Goal: Information Seeking & Learning: Get advice/opinions

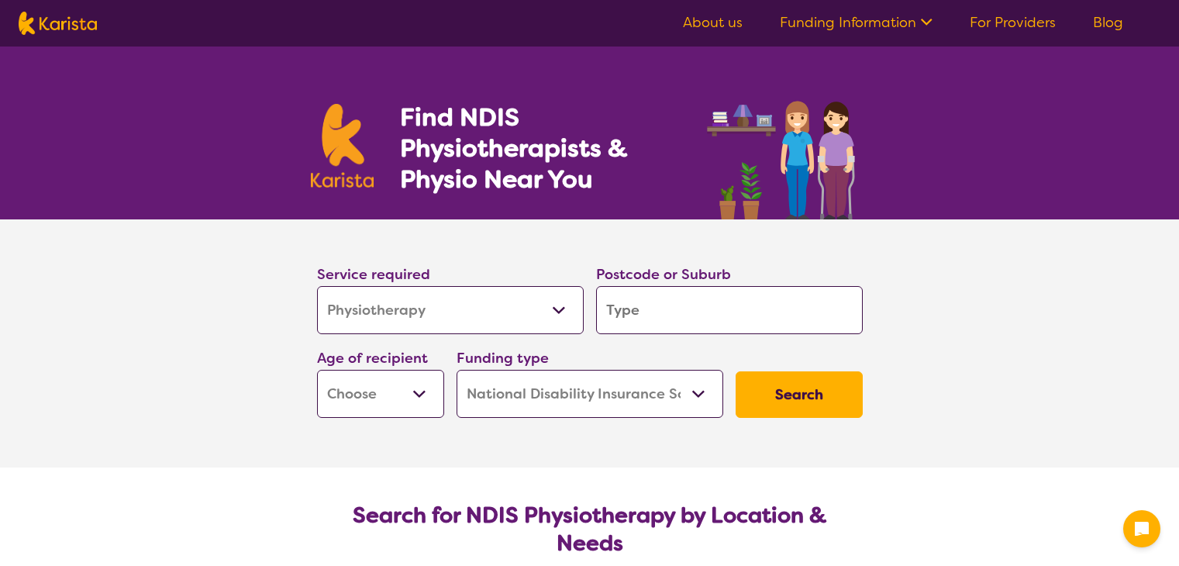
select select "Physiotherapy"
select select "NDIS"
select select "Physiotherapy"
select select "NDIS"
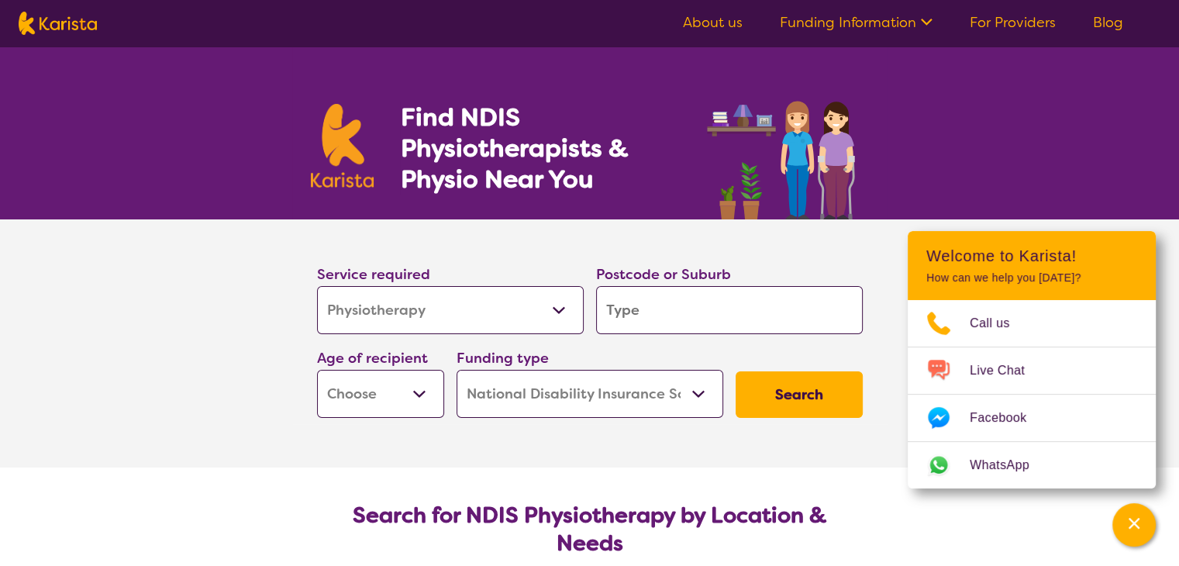
click at [626, 312] on input "search" at bounding box center [729, 310] width 267 height 48
type input "B"
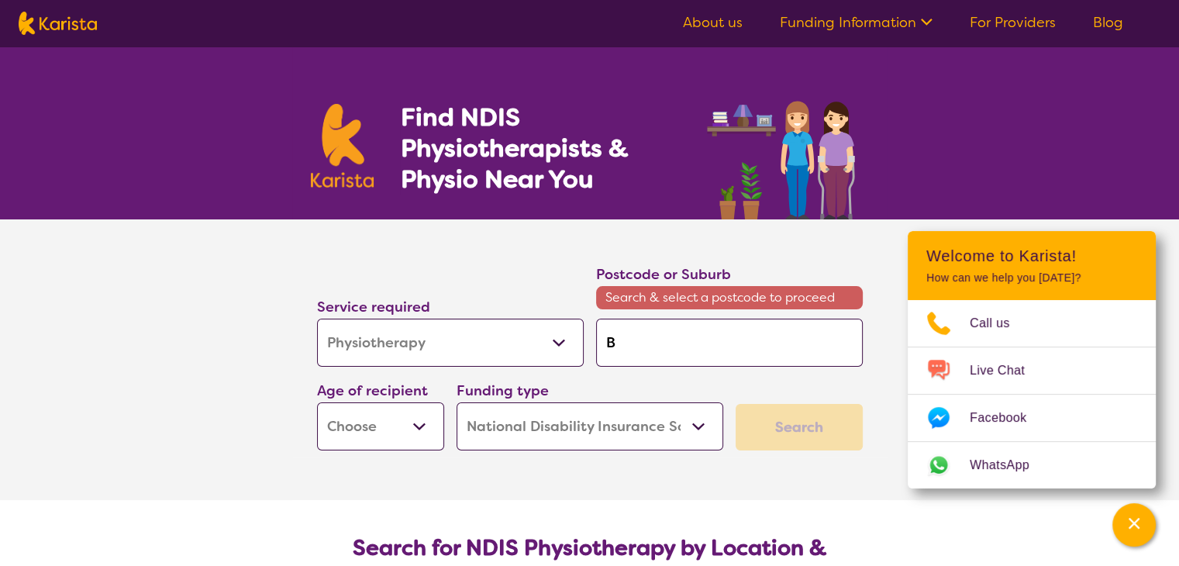
type input "Be"
type input "Bet"
type input "[PERSON_NAME]"
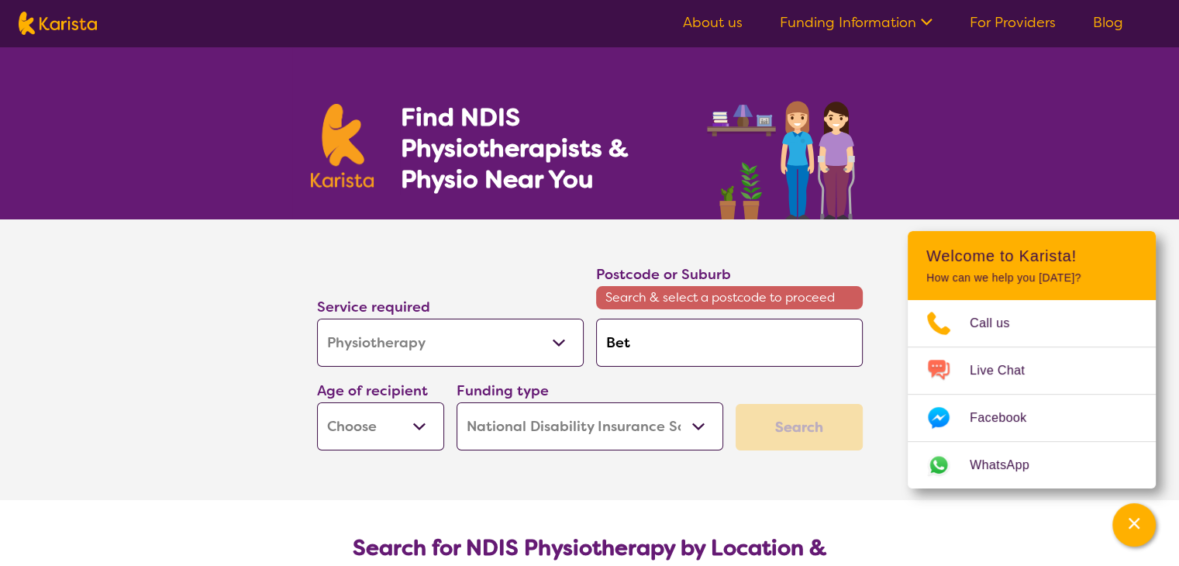
type input "[PERSON_NAME]"
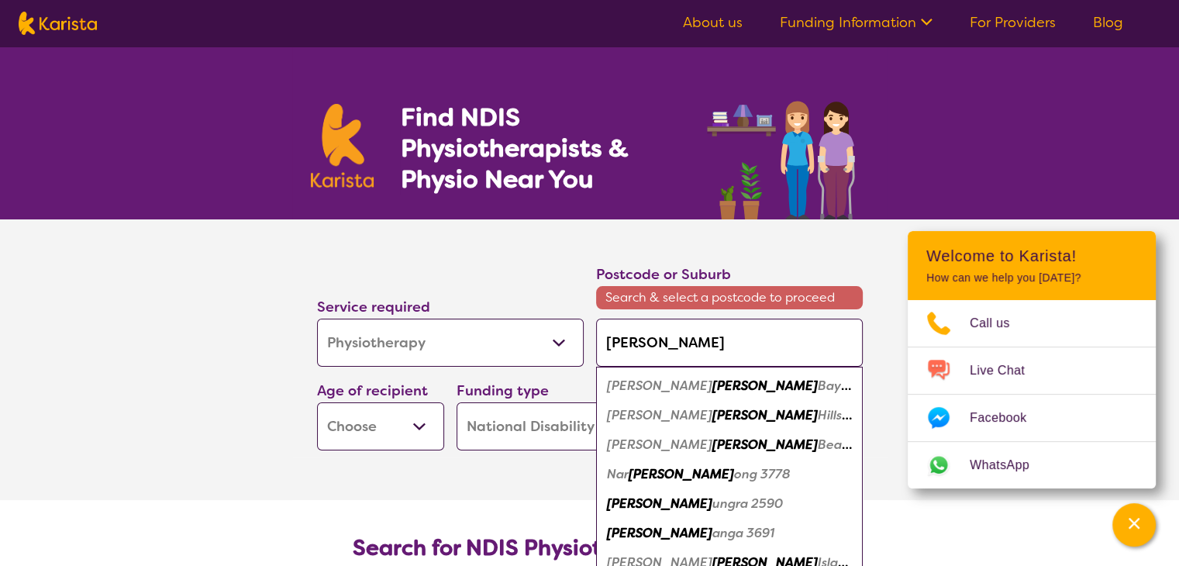
type input "Betha"
type input "Bethan"
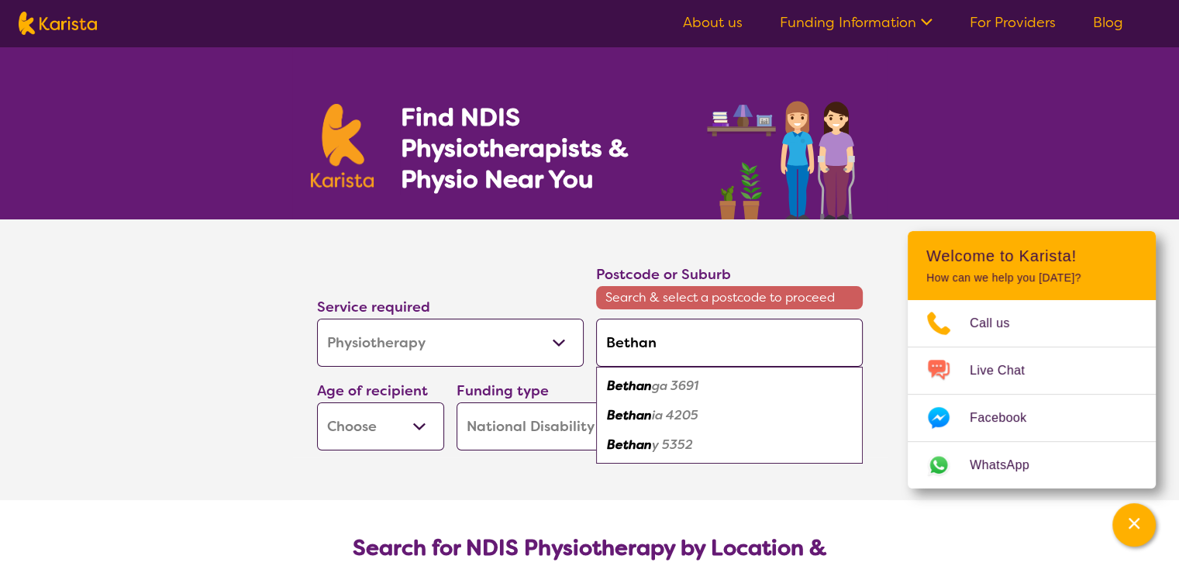
type input "[DEMOGRAPHIC_DATA]"
type input "Bethania"
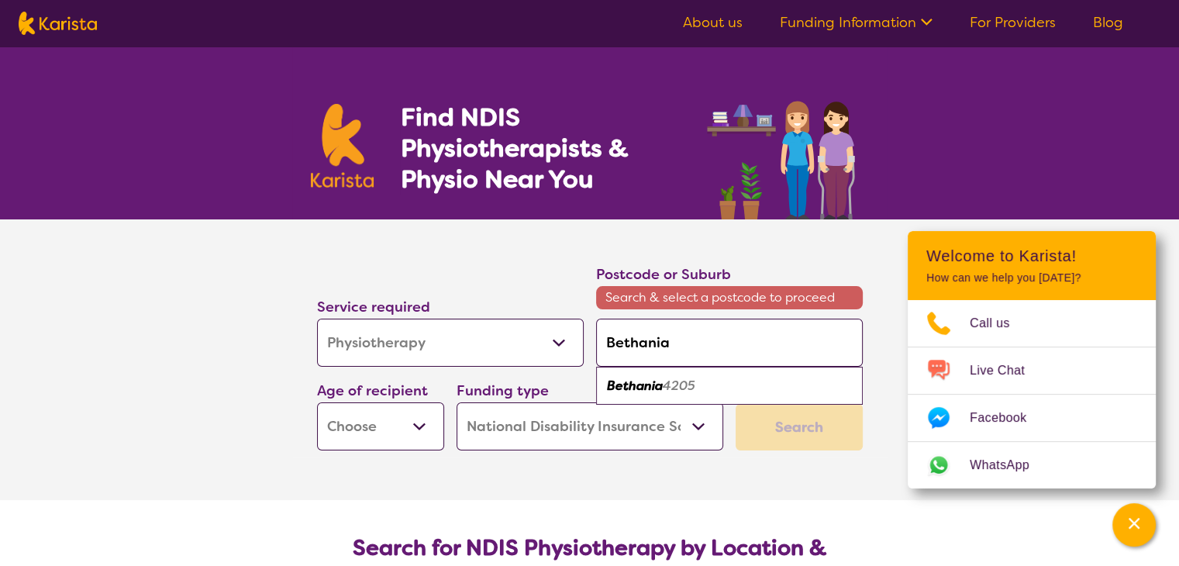
click at [680, 388] on em "4205" at bounding box center [679, 386] width 33 height 16
type input "4205"
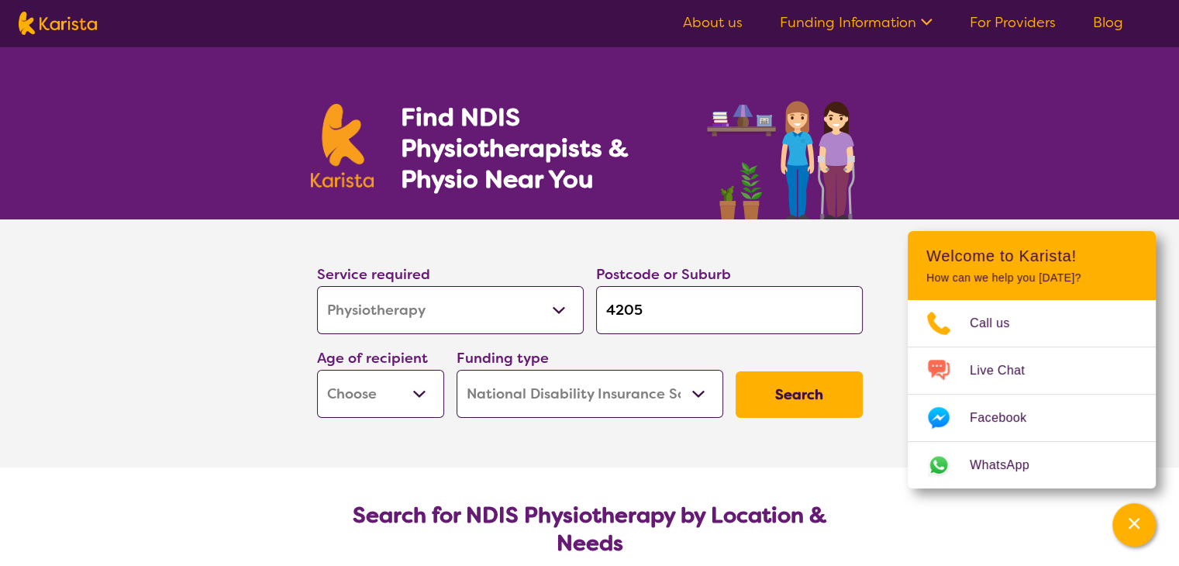
click at [420, 398] on select "Early Childhood - 0 to 9 Child - 10 to 11 Adolescent - 12 to 17 Adult - 18 to 6…" at bounding box center [380, 394] width 127 height 48
select select "AD"
click at [317, 370] on select "Early Childhood - 0 to 9 Child - 10 to 11 Adolescent - 12 to 17 Adult - 18 to 6…" at bounding box center [380, 394] width 127 height 48
select select "AD"
click at [698, 397] on select "Home Care Package (HCP) National Disability Insurance Scheme (NDIS) I don't know" at bounding box center [590, 394] width 267 height 48
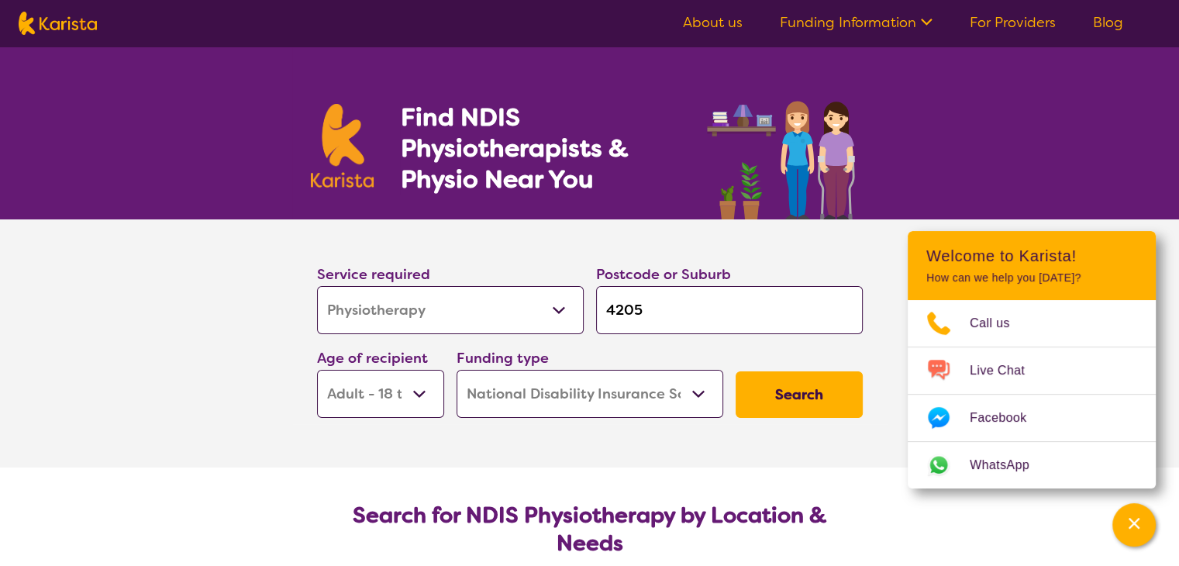
click at [457, 370] on select "Home Care Package (HCP) National Disability Insurance Scheme (NDIS) I don't know" at bounding box center [590, 394] width 267 height 48
click at [812, 404] on button "Search" at bounding box center [799, 394] width 127 height 47
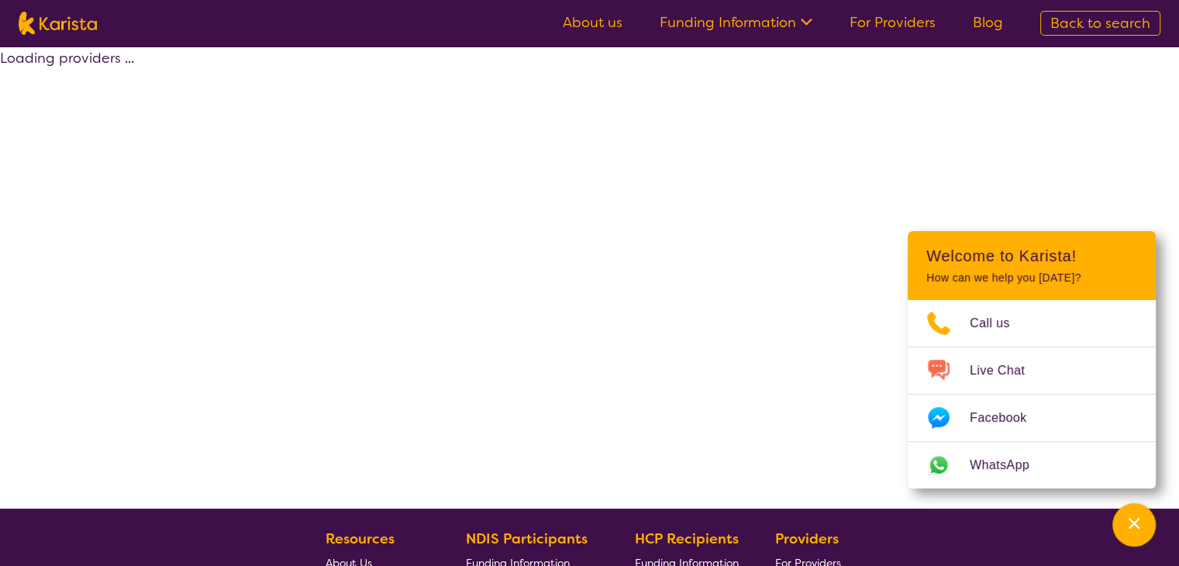
select select "by_score"
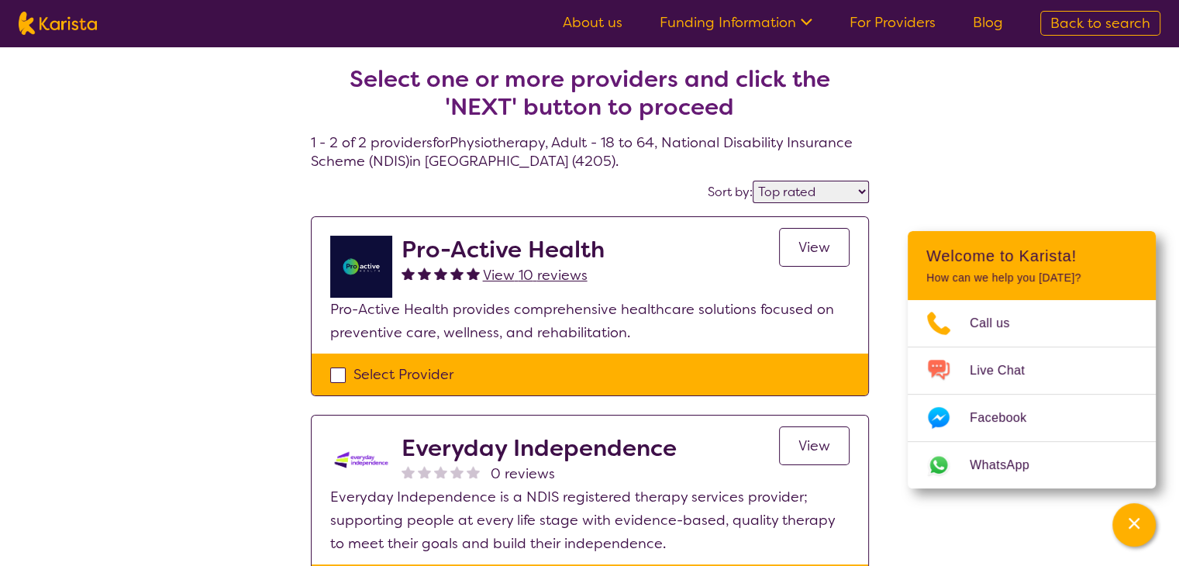
click at [816, 250] on span "View" at bounding box center [815, 247] width 32 height 19
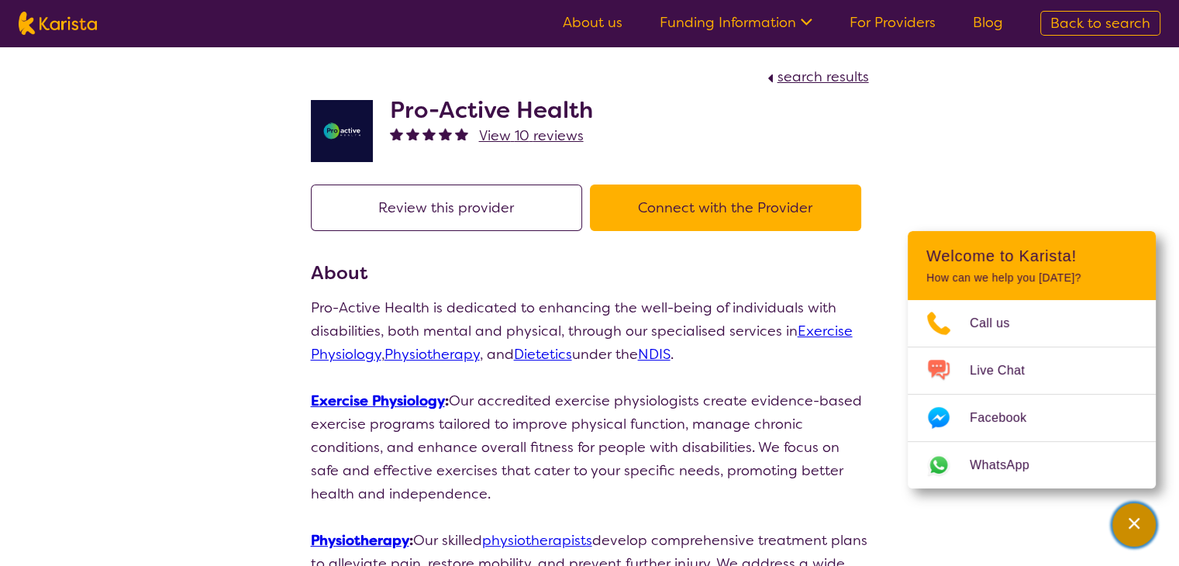
click at [1131, 527] on icon "Channel Menu" at bounding box center [1134, 523] width 11 height 11
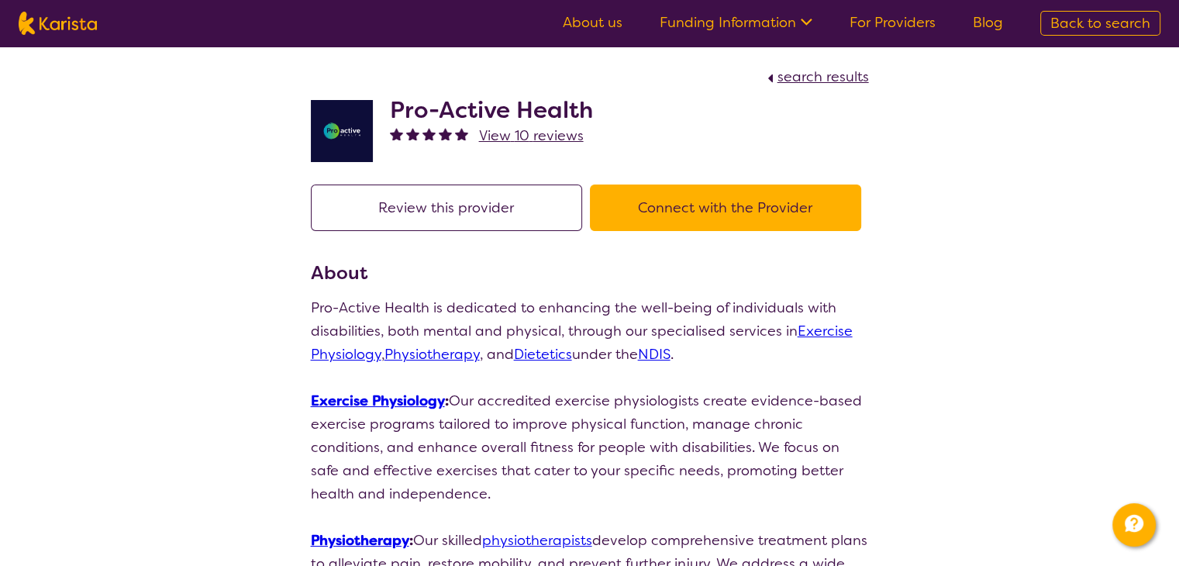
click at [608, 26] on link "About us" at bounding box center [593, 22] width 60 height 19
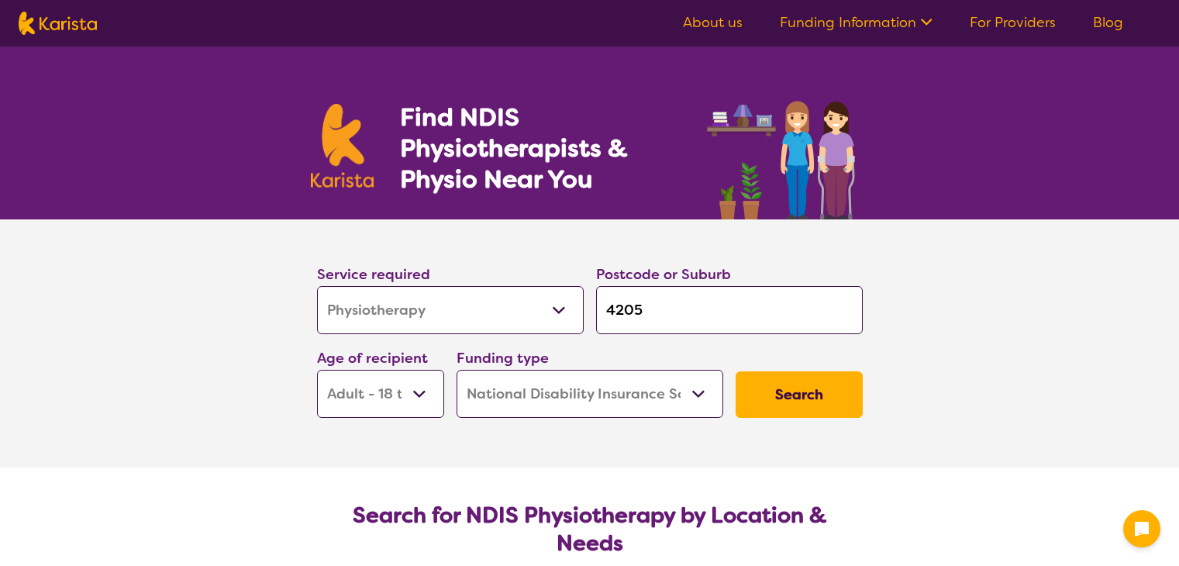
select select "Physiotherapy"
select select "AD"
select select "NDIS"
select select "Physiotherapy"
select select "AD"
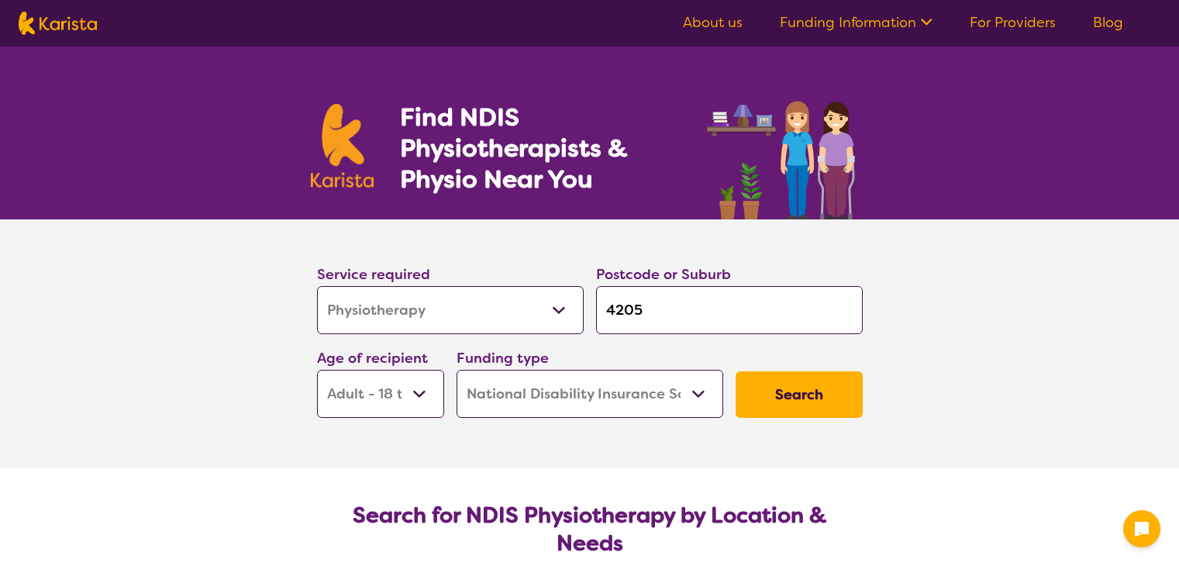
select select "NDIS"
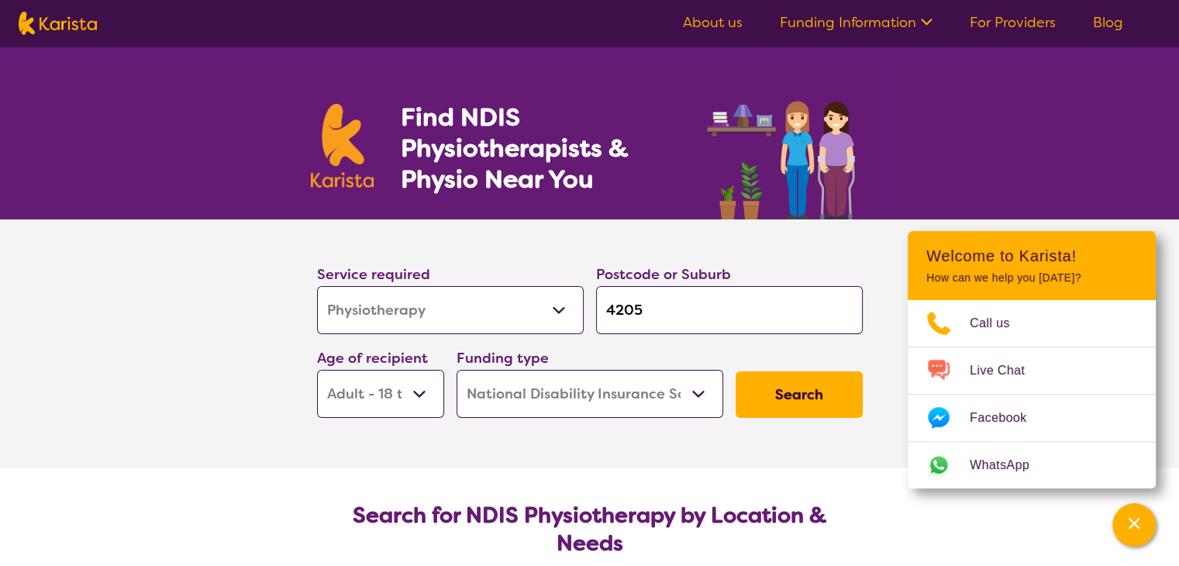
click at [643, 314] on input "4205" at bounding box center [729, 310] width 267 height 48
type input "420"
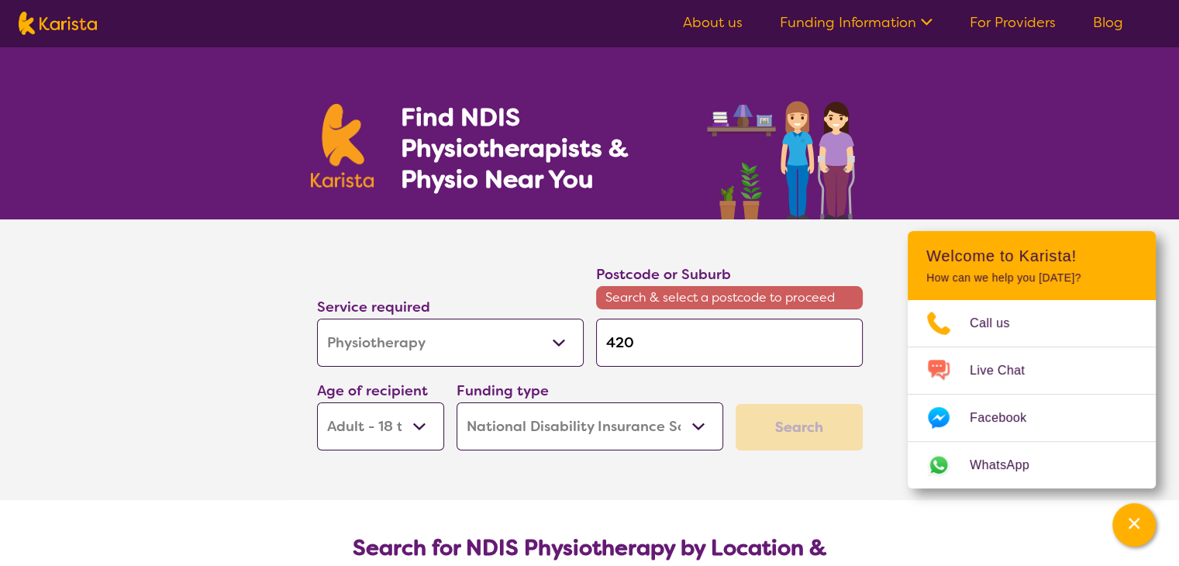
type input "42"
type input "4"
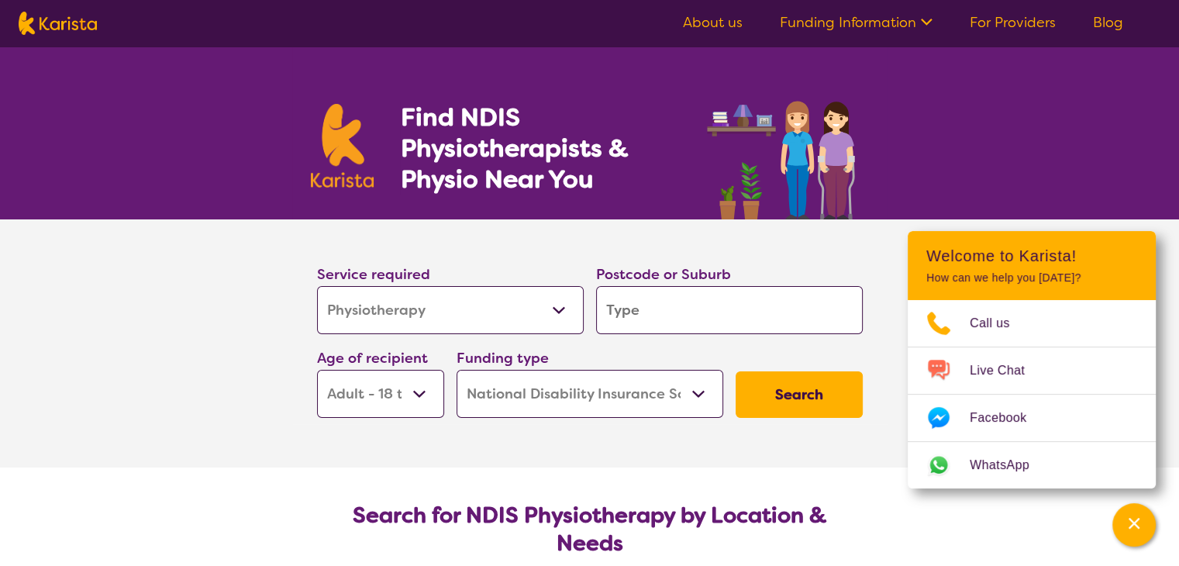
type input "B"
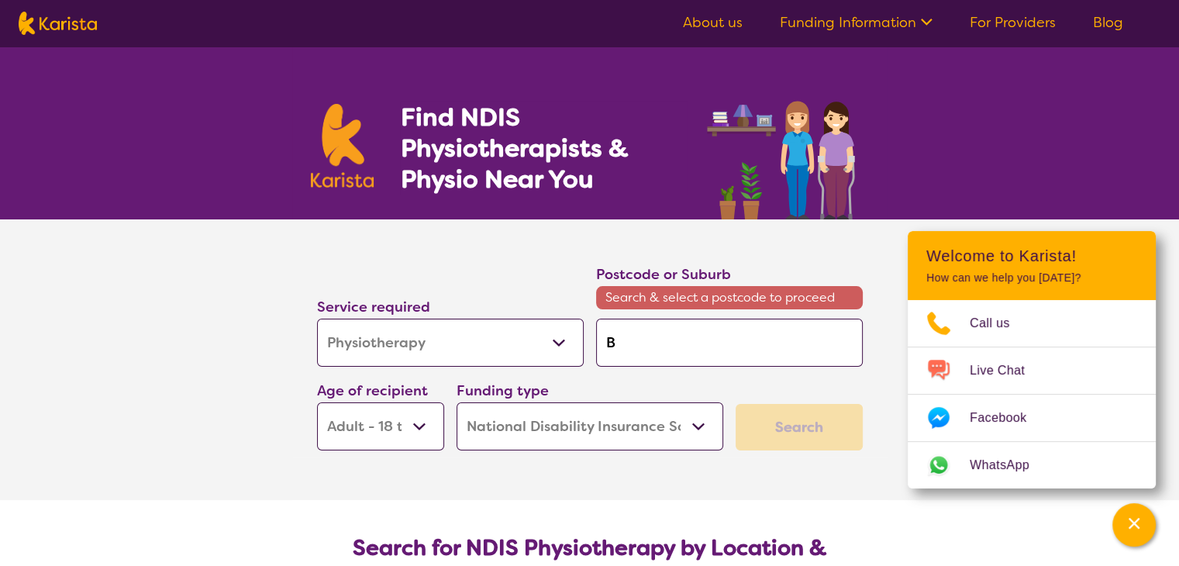
type input "Be"
type input "Bet"
type input "Beth"
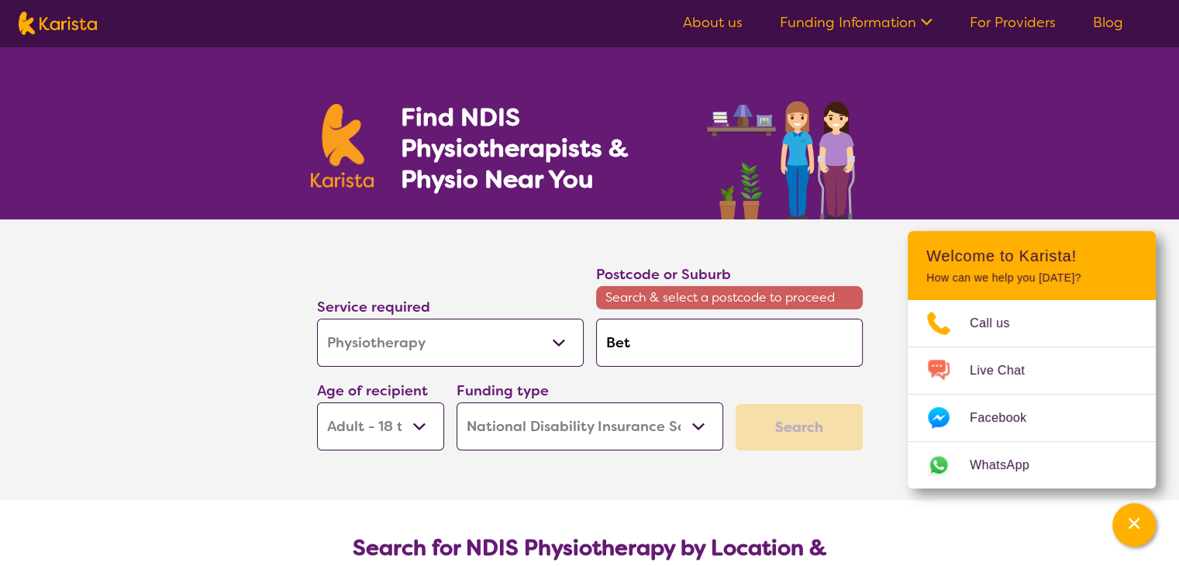
type input "Beth"
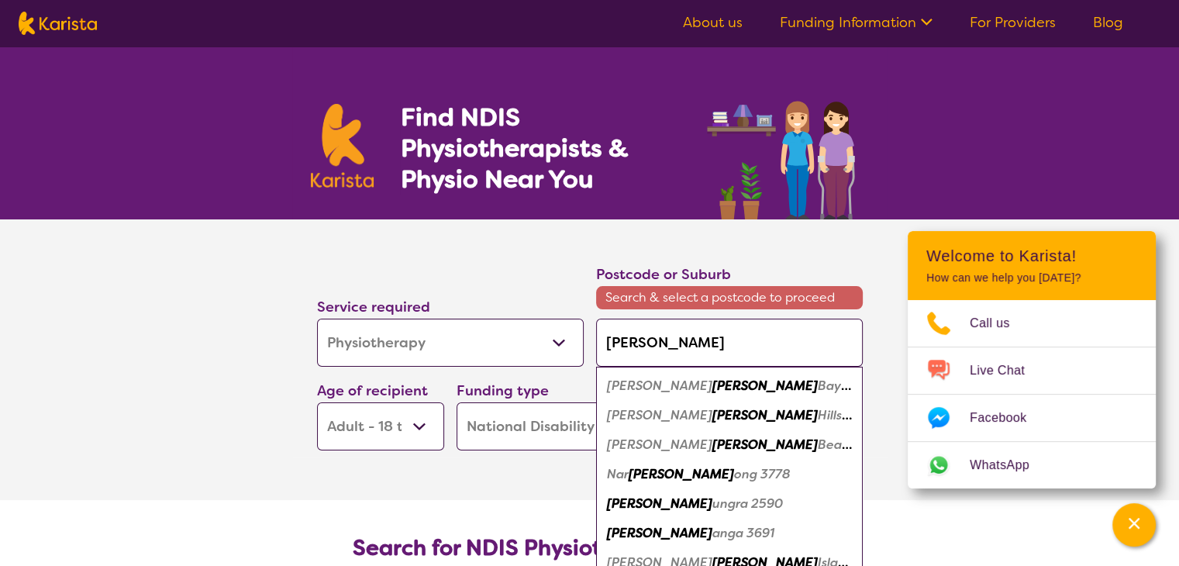
type input "Betha"
type input "Bethan"
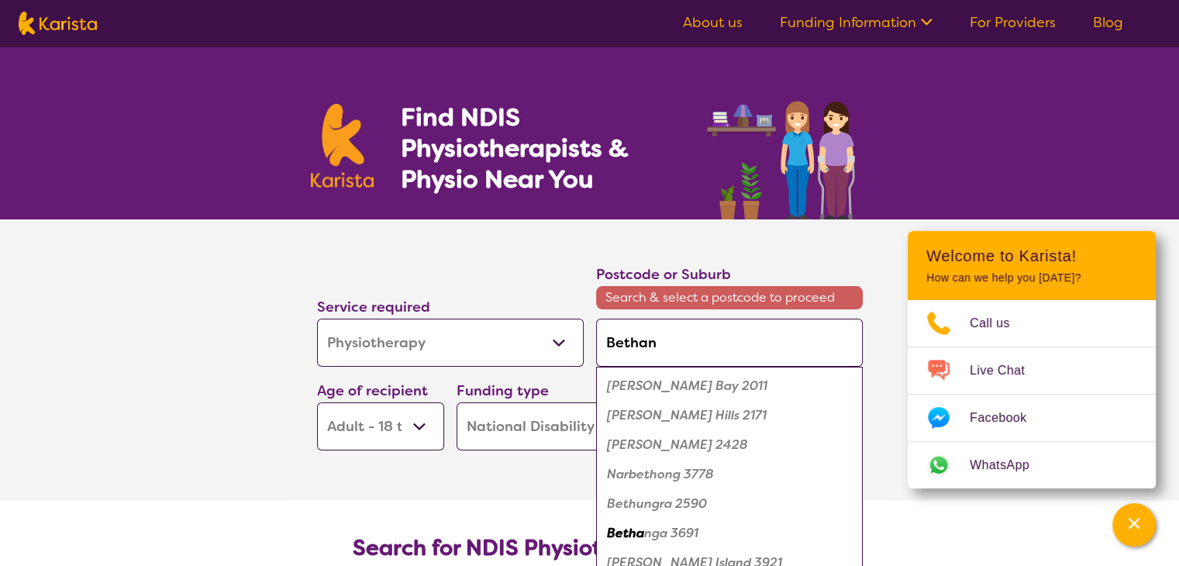
type input "Bethani"
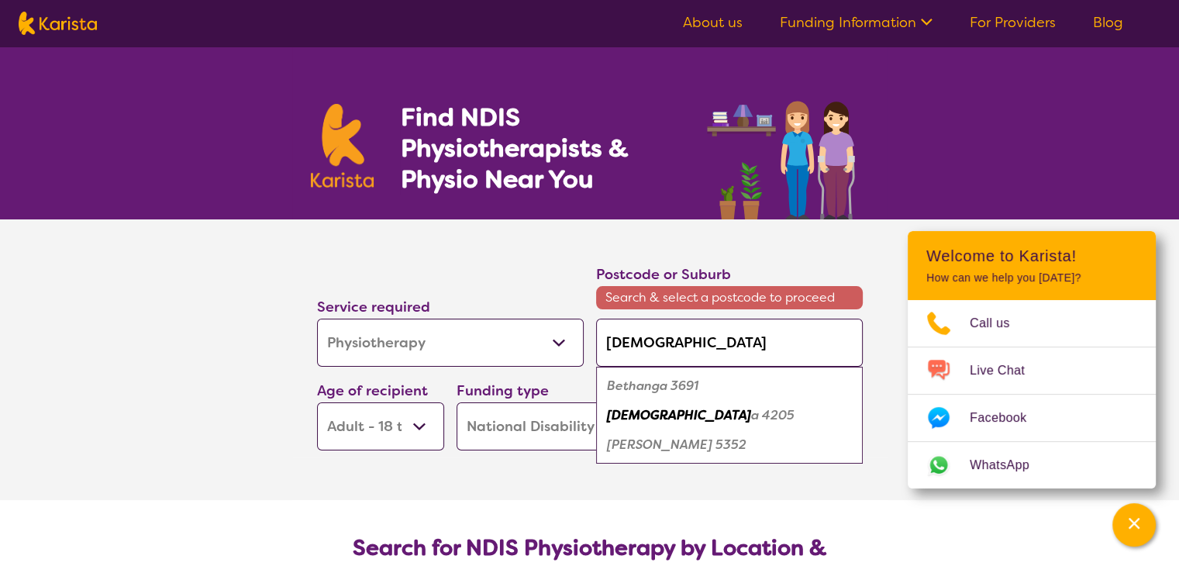
type input "Bethania"
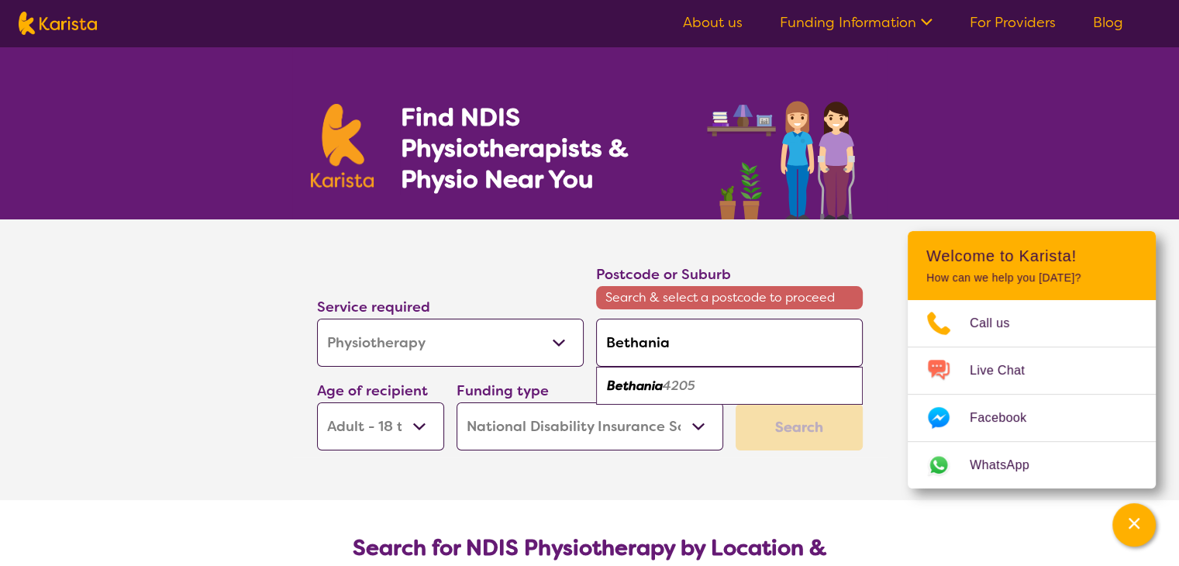
click at [650, 388] on em "Bethania" at bounding box center [635, 386] width 56 height 16
type input "4205"
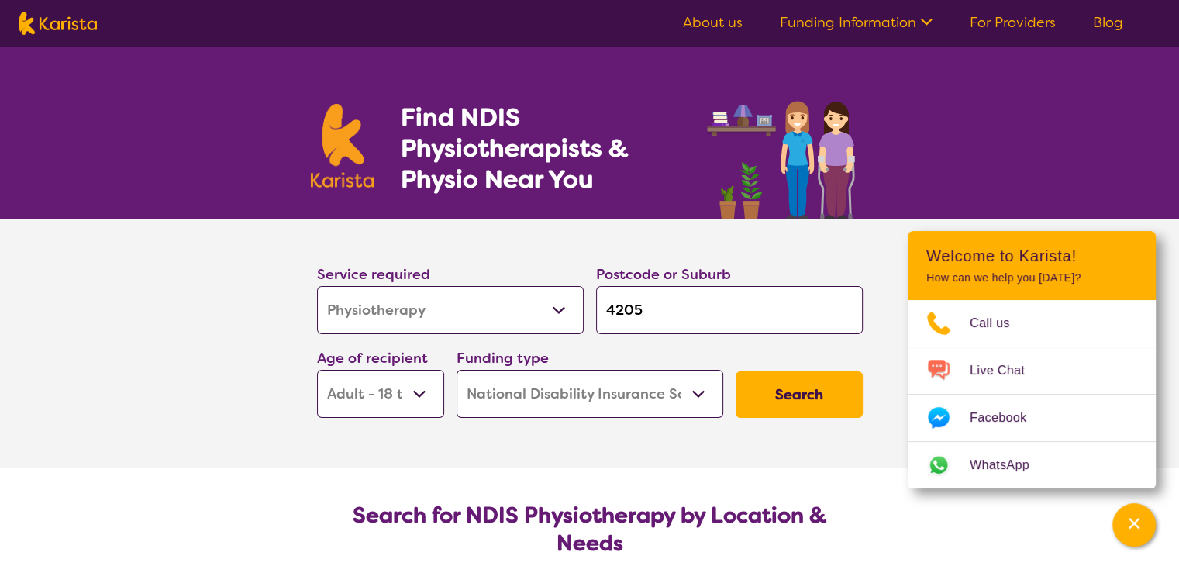
click at [781, 392] on button "Search" at bounding box center [799, 394] width 127 height 47
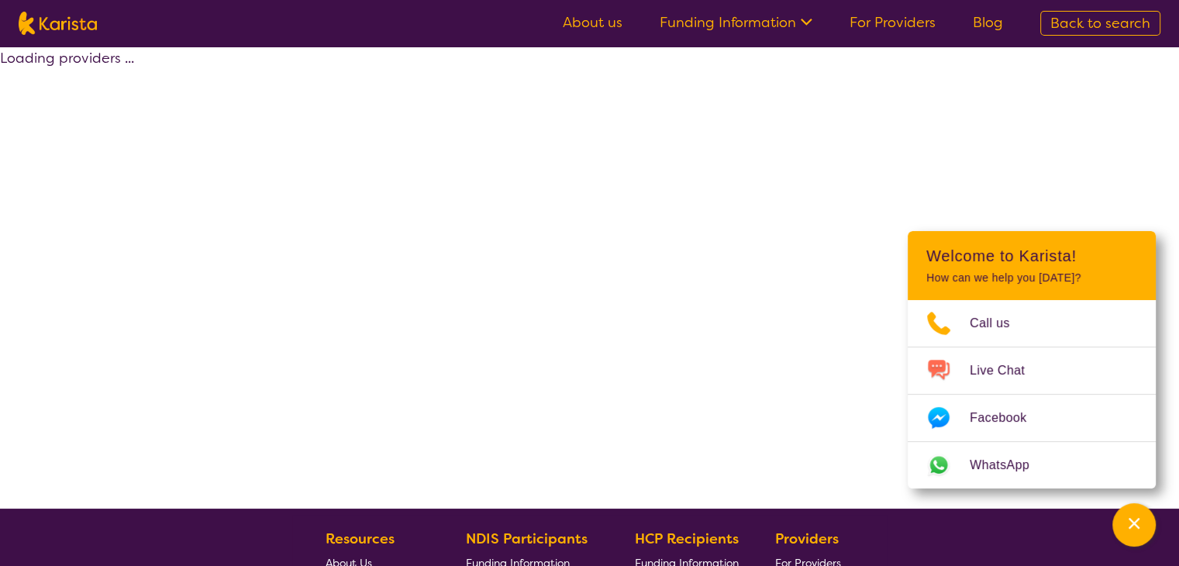
select select "by_score"
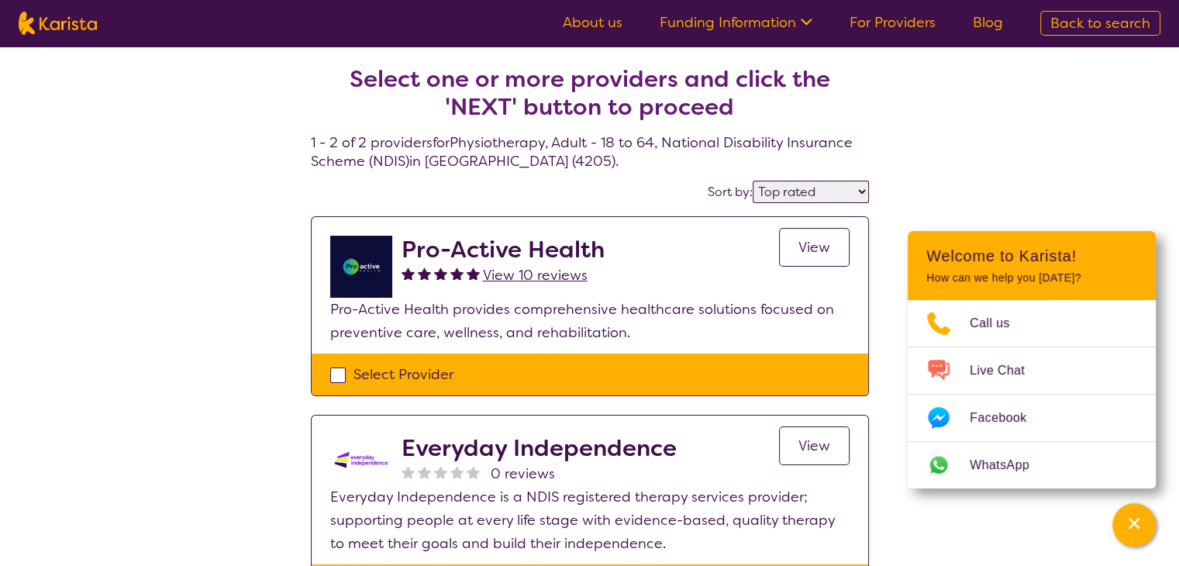
click at [826, 450] on span "View" at bounding box center [815, 445] width 32 height 19
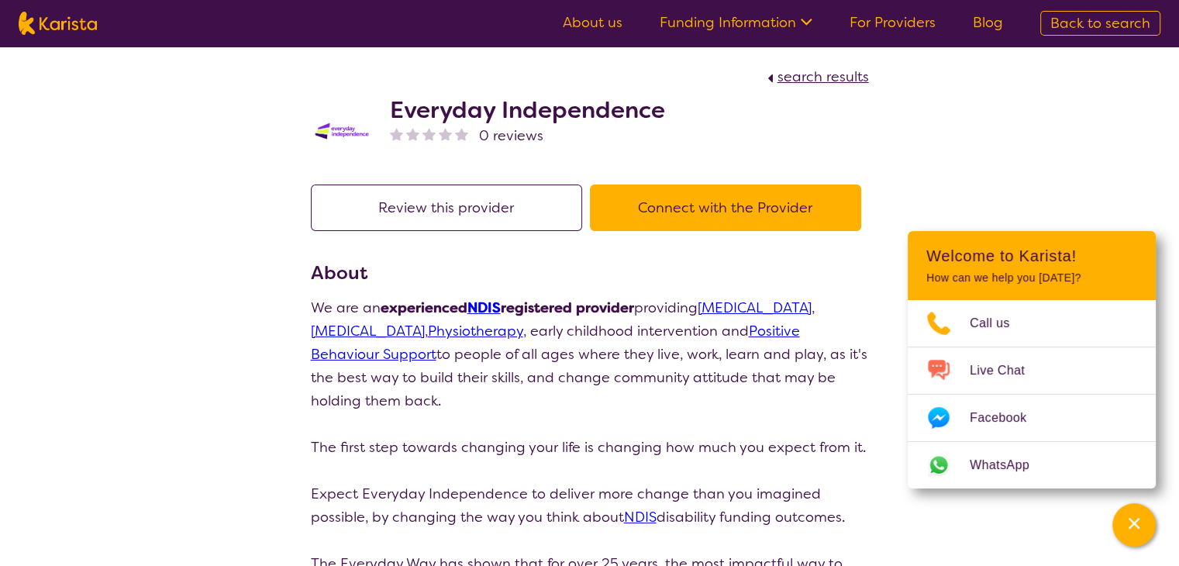
click at [714, 219] on button "Connect with the Provider" at bounding box center [725, 208] width 271 height 47
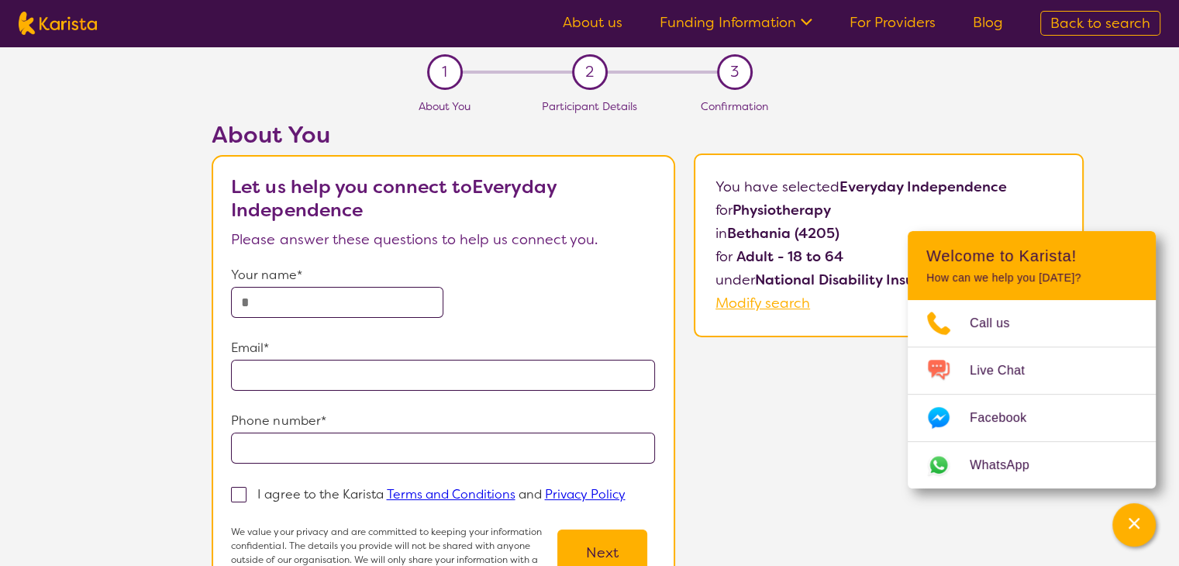
click at [603, 23] on link "About us" at bounding box center [593, 22] width 60 height 19
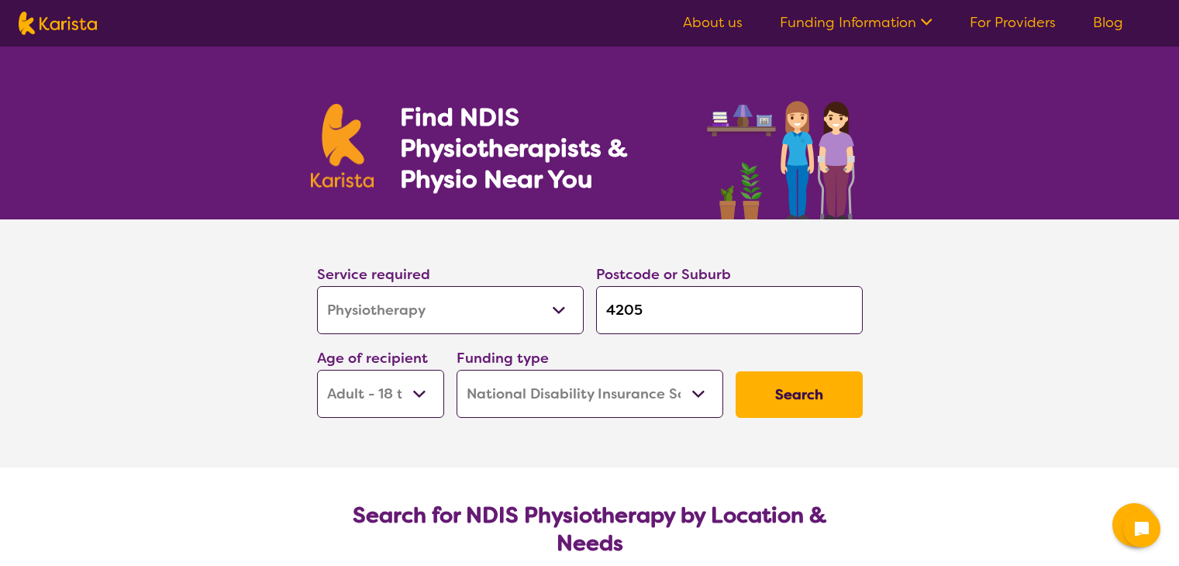
select select "Physiotherapy"
select select "AD"
select select "NDIS"
select select "Physiotherapy"
select select "AD"
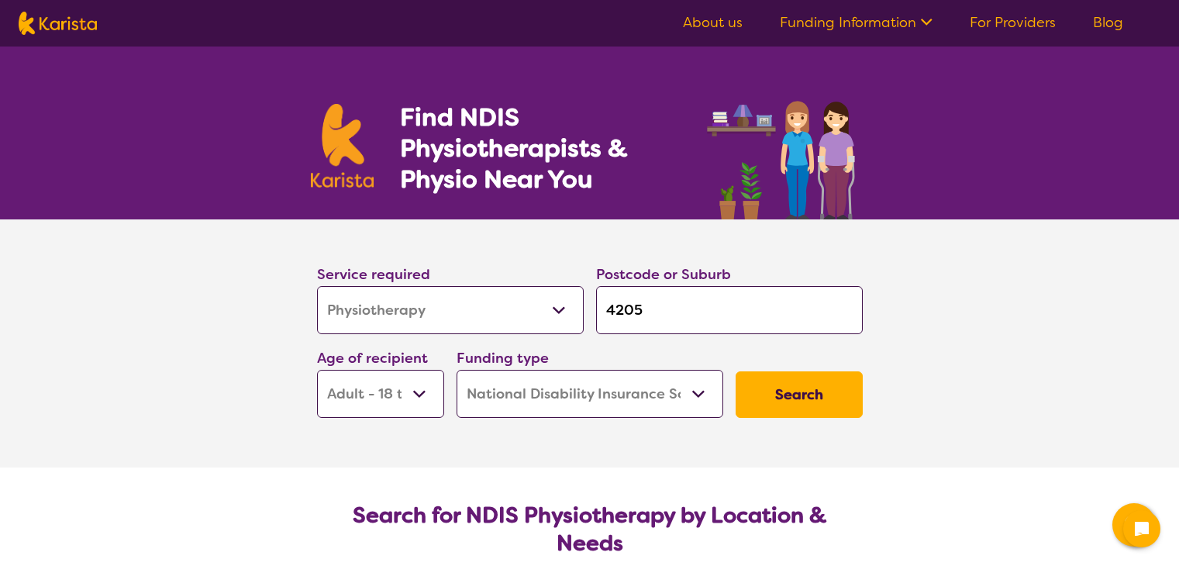
select select "NDIS"
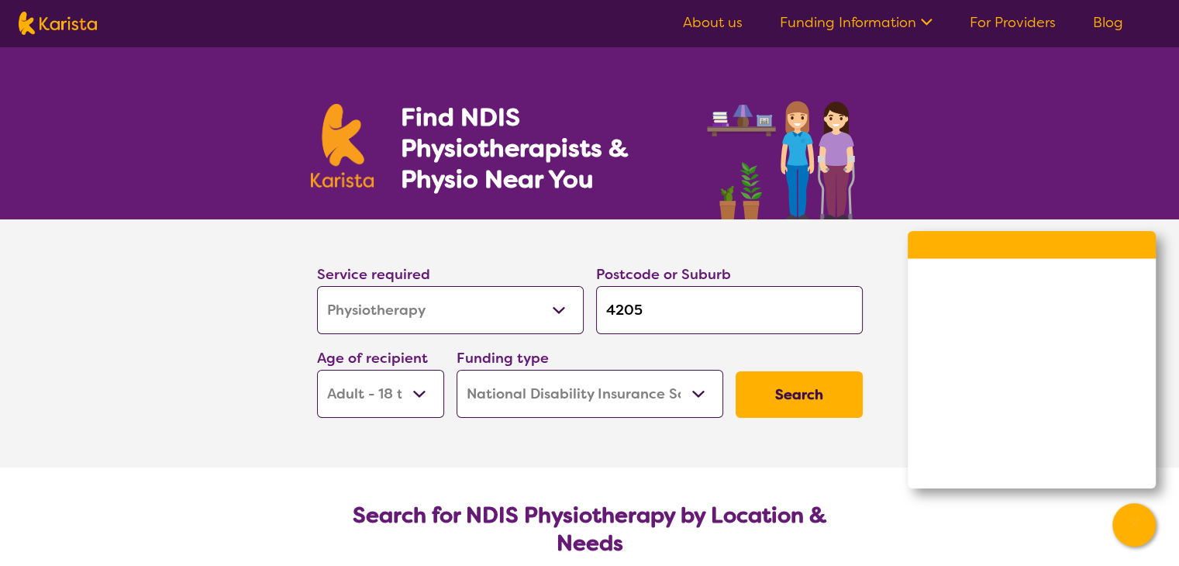
scroll to position [78, 0]
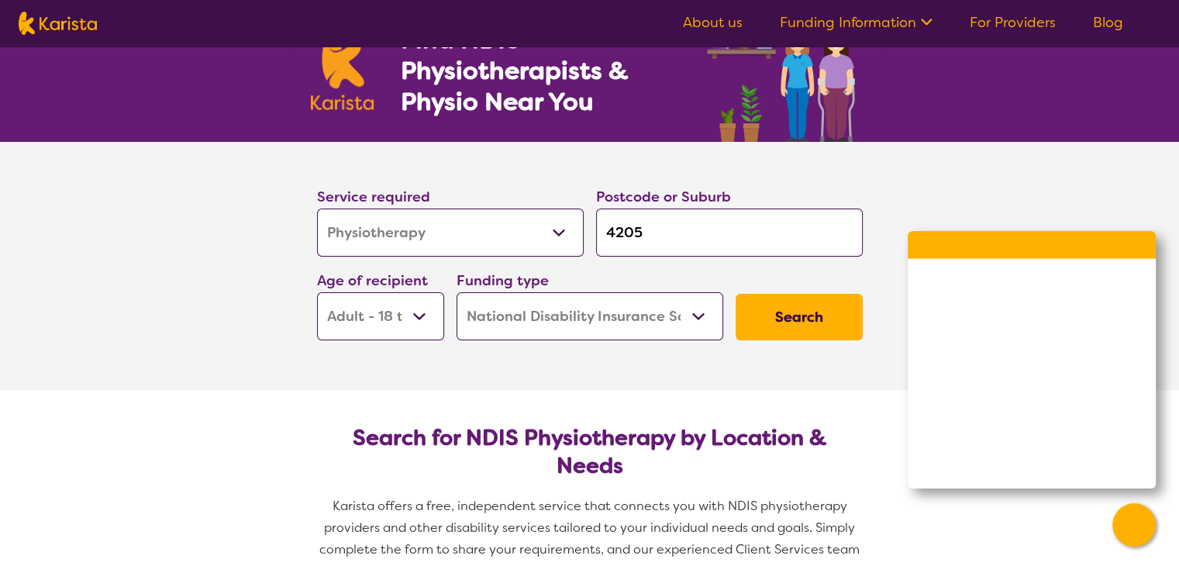
click at [679, 233] on input "4205" at bounding box center [729, 233] width 267 height 48
type input "4205B"
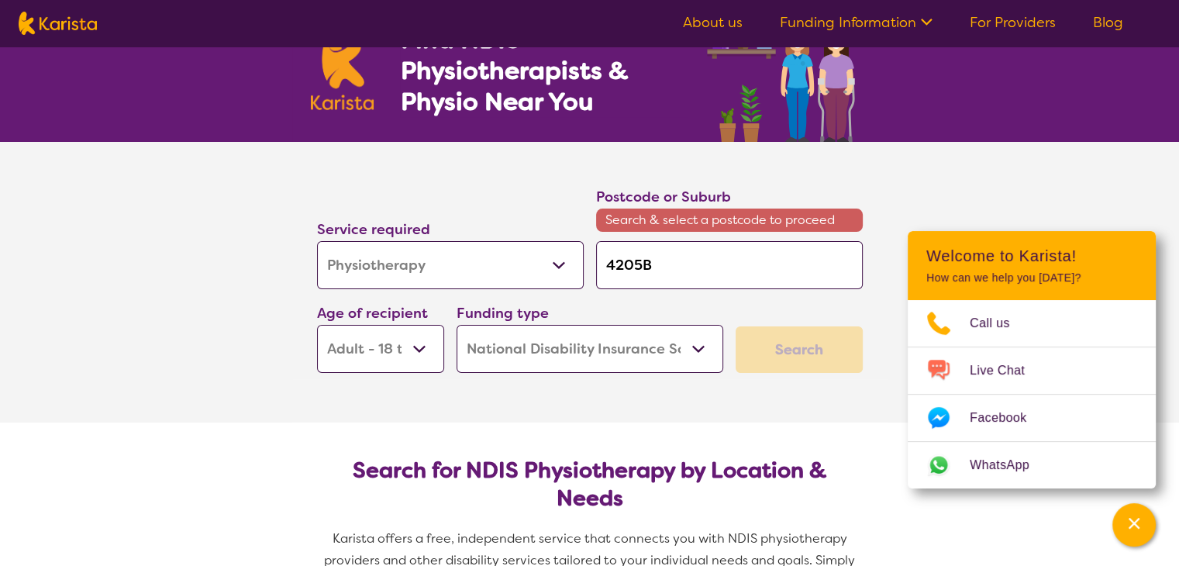
type input "4205Be"
type input "4205Bet"
type input "4205Beth"
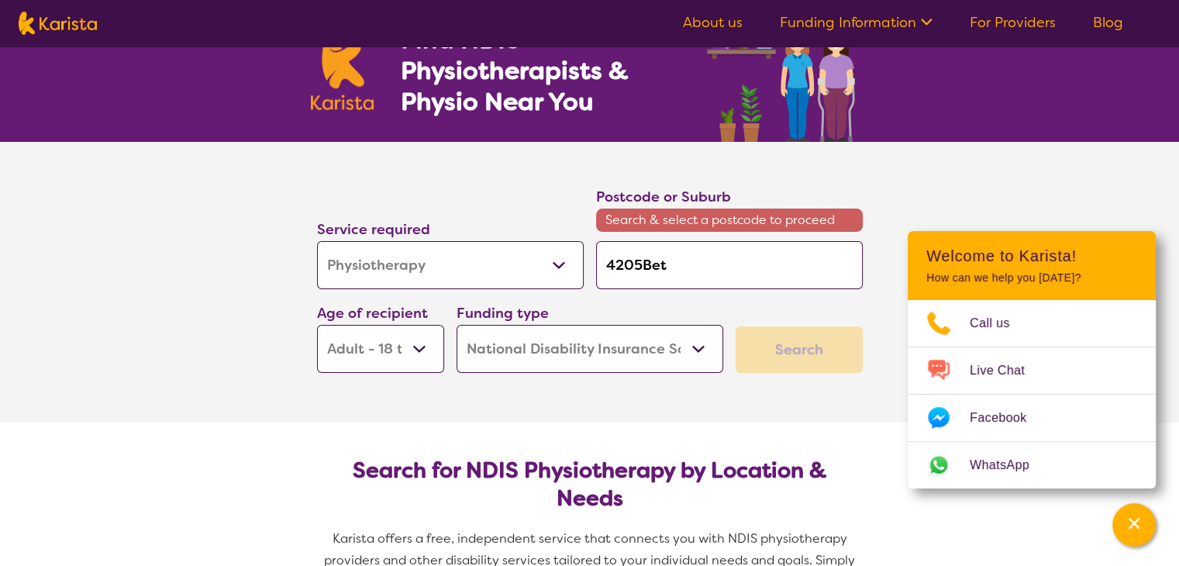
type input "4205Beth"
type input "4205Betha"
type input "4205Bethan"
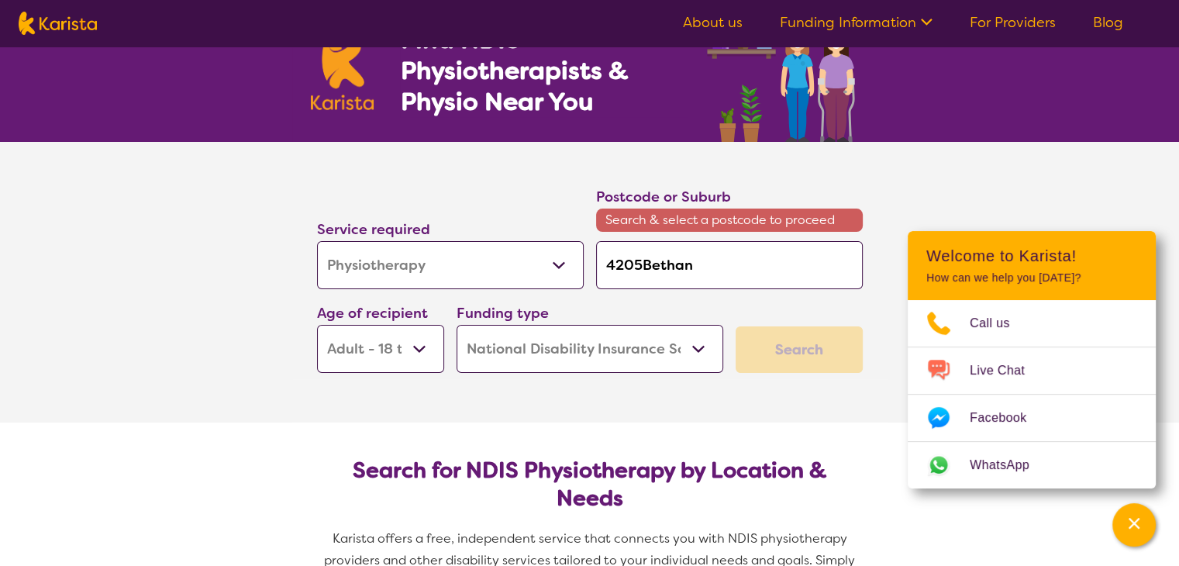
type input "4205Bethani"
type input "4205Bethania"
type input "4205Bethani"
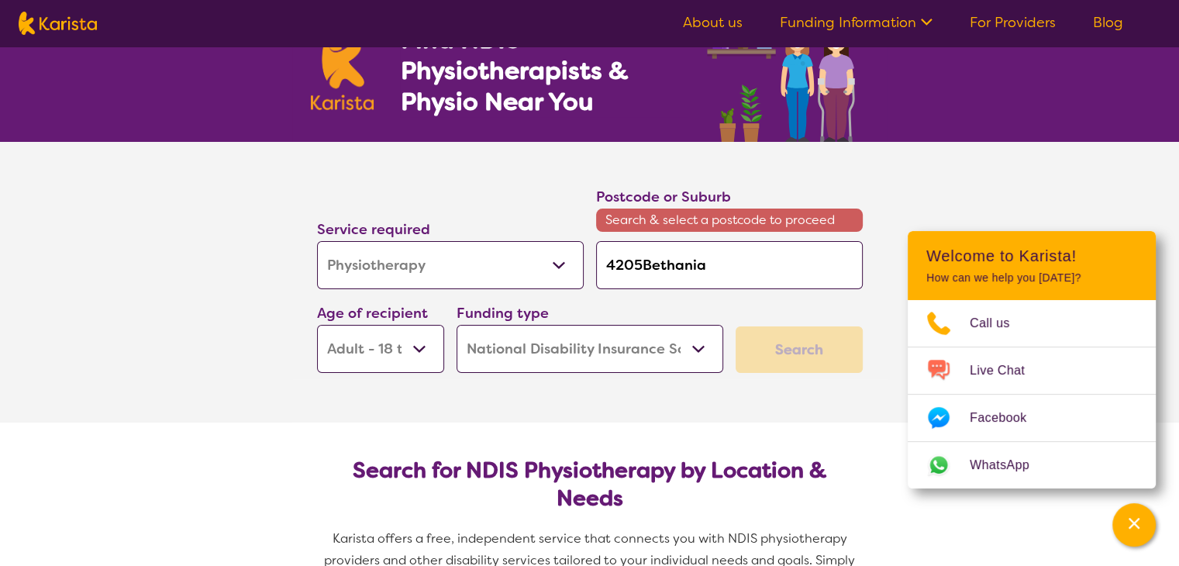
type input "4205Bethani"
type input "4205Bethan"
type input "4205Betha"
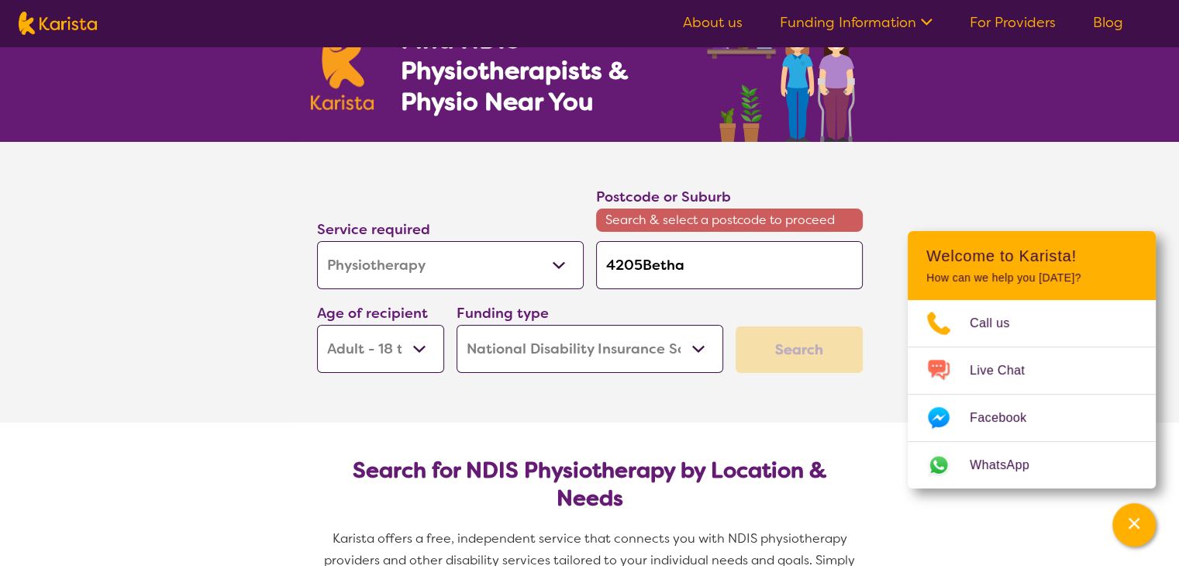
type input "4205Beth"
type input "4205Bet"
type input "4205Be"
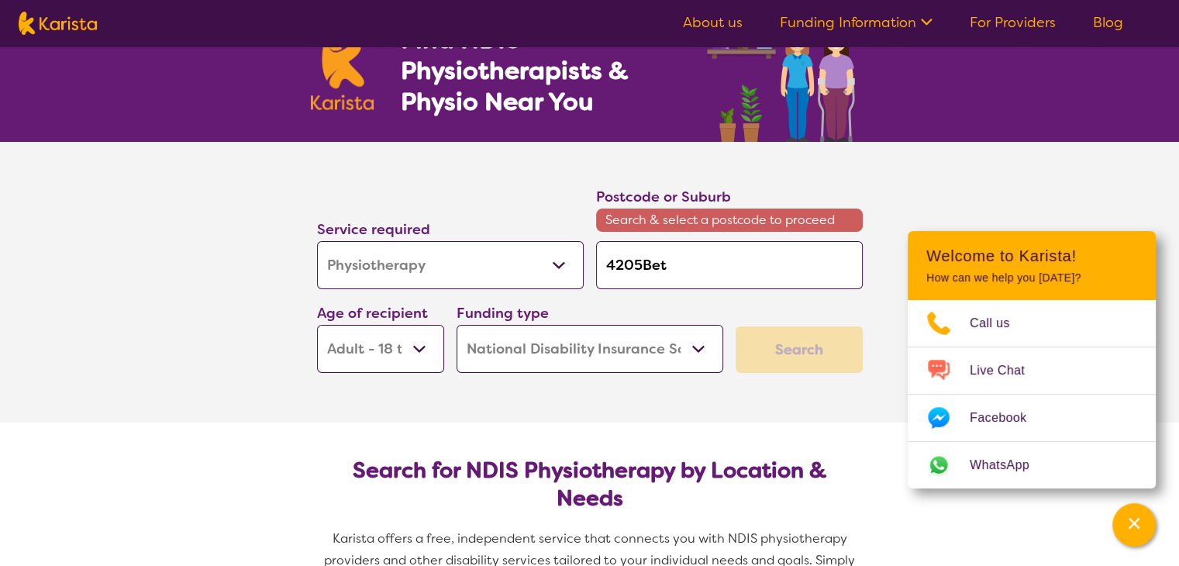
type input "4205Be"
type input "4205B"
type input "4205"
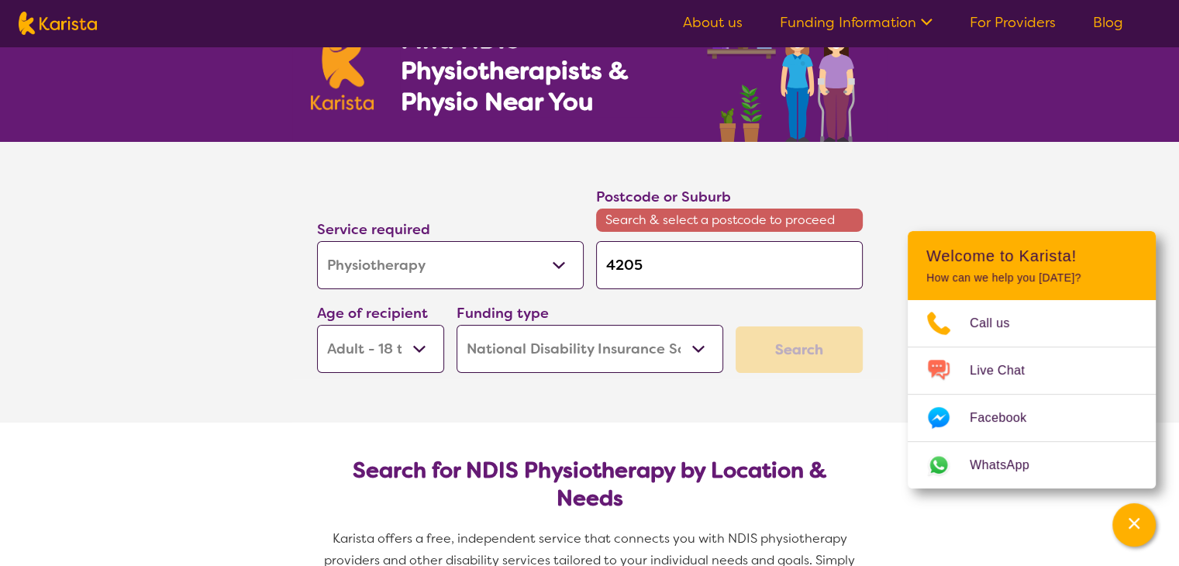
type input "420"
type input "42"
type input "4"
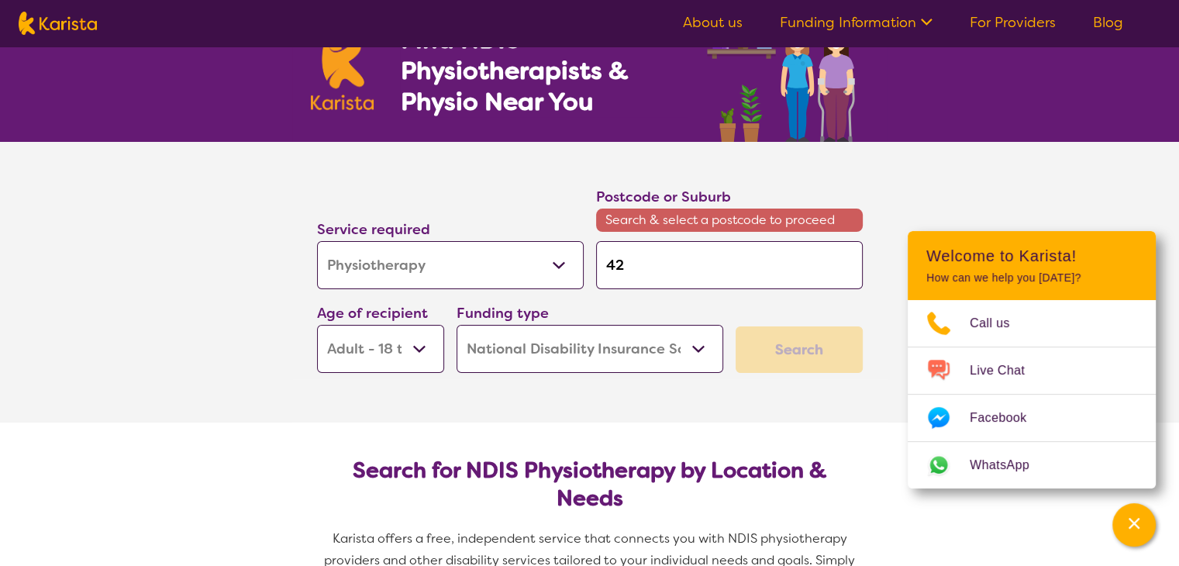
type input "4"
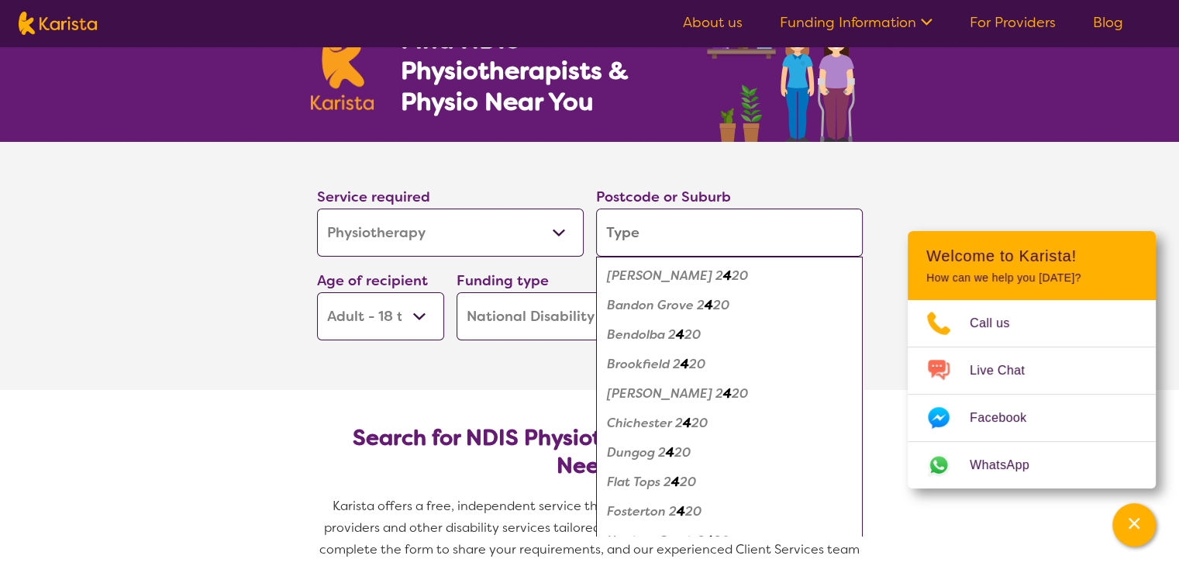
type input "B"
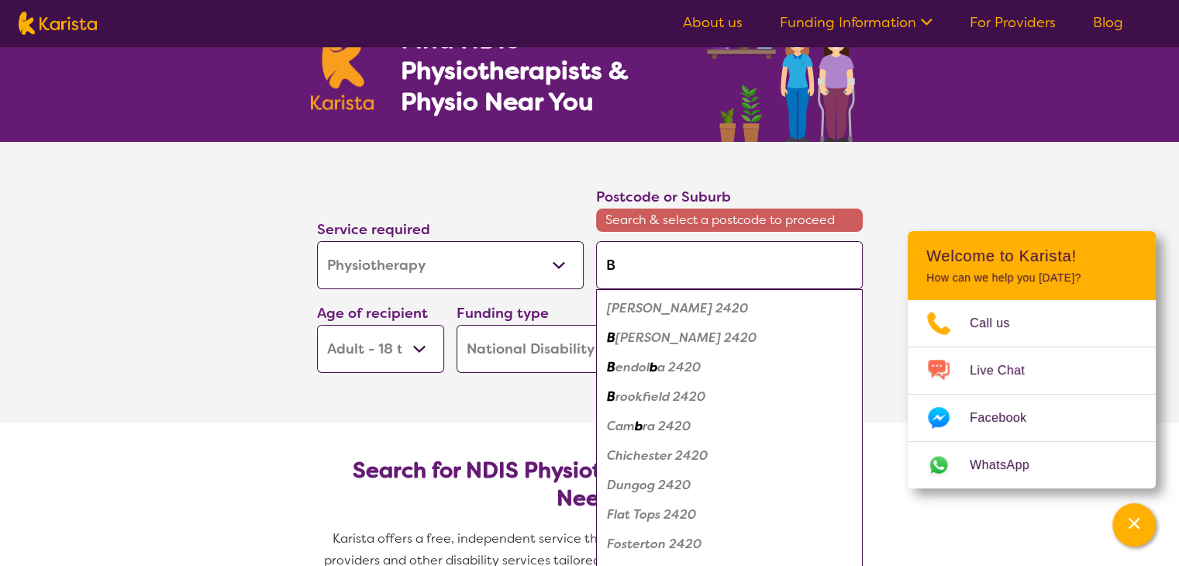
type input "Be"
type input "Bet"
type input "Beth"
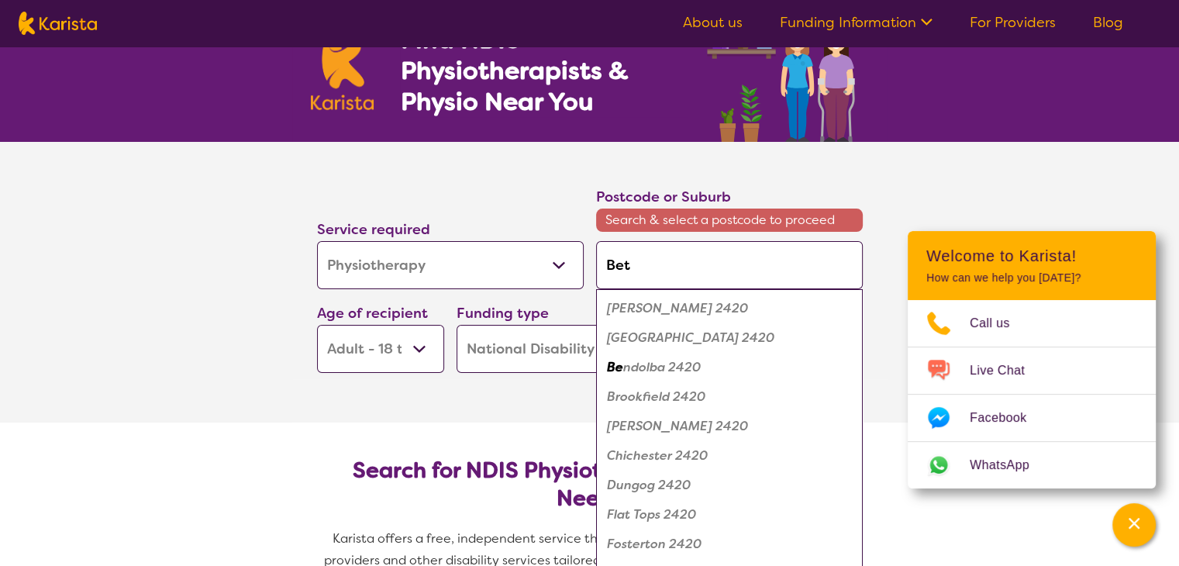
type input "Beth"
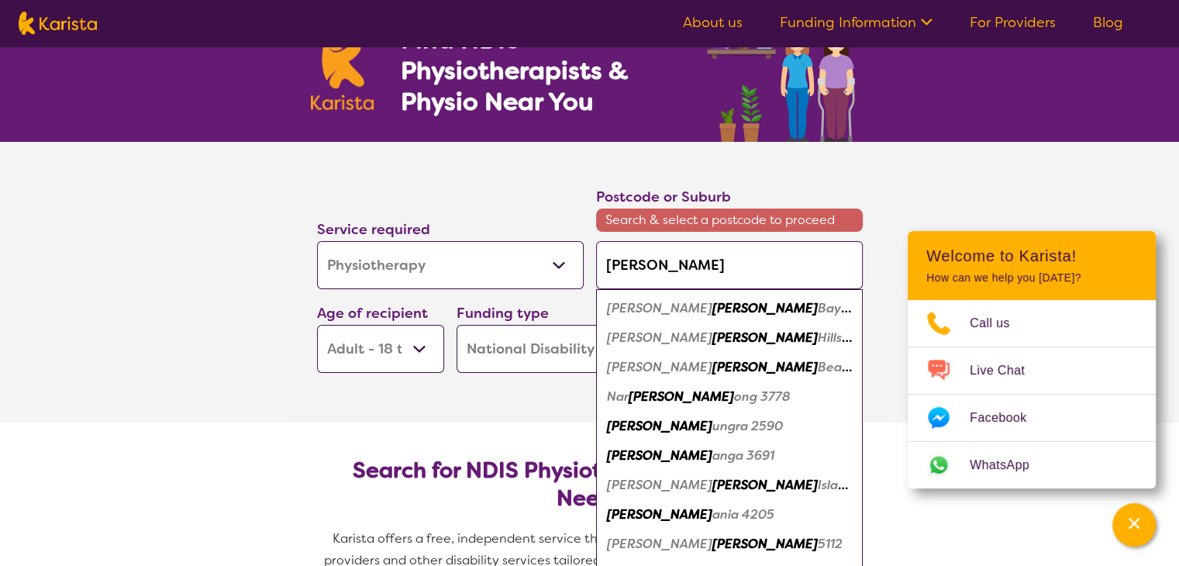
type input "Betha"
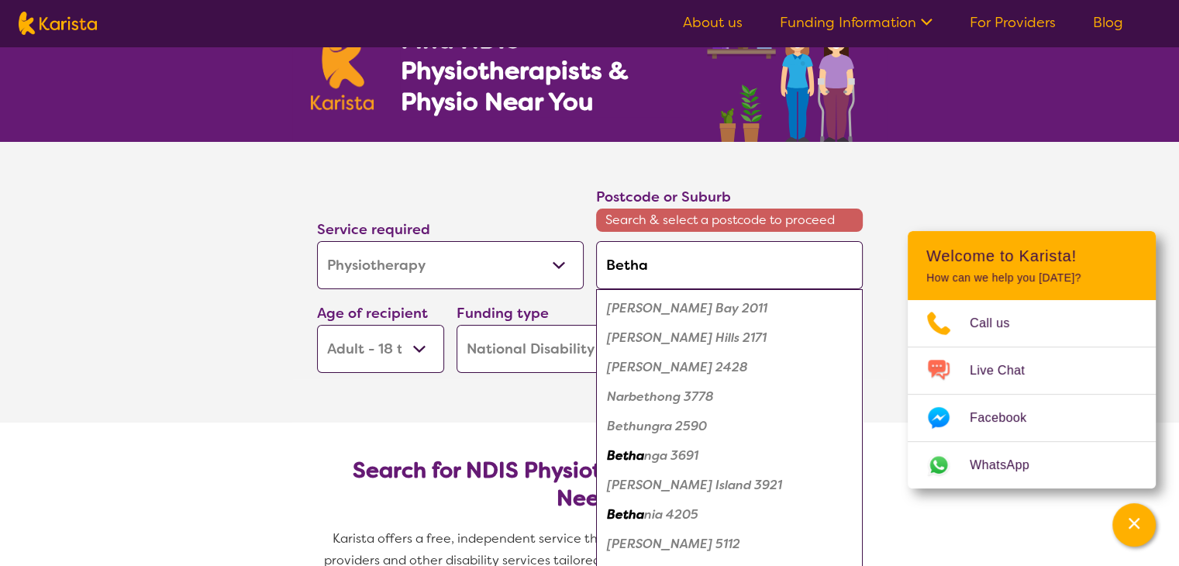
type input "Bethan"
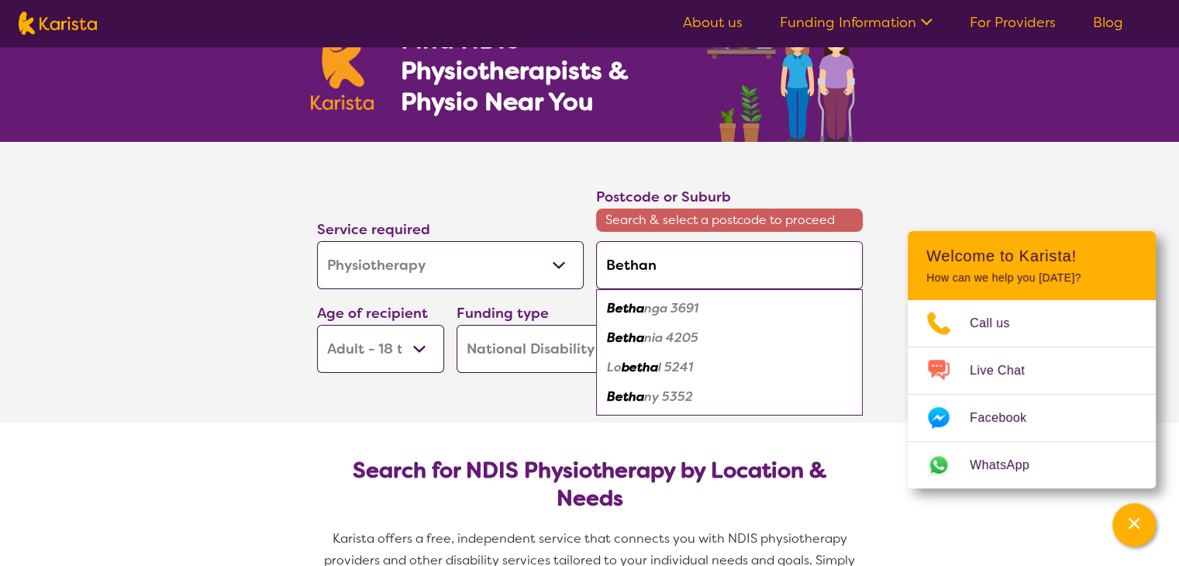
type input "Bethani"
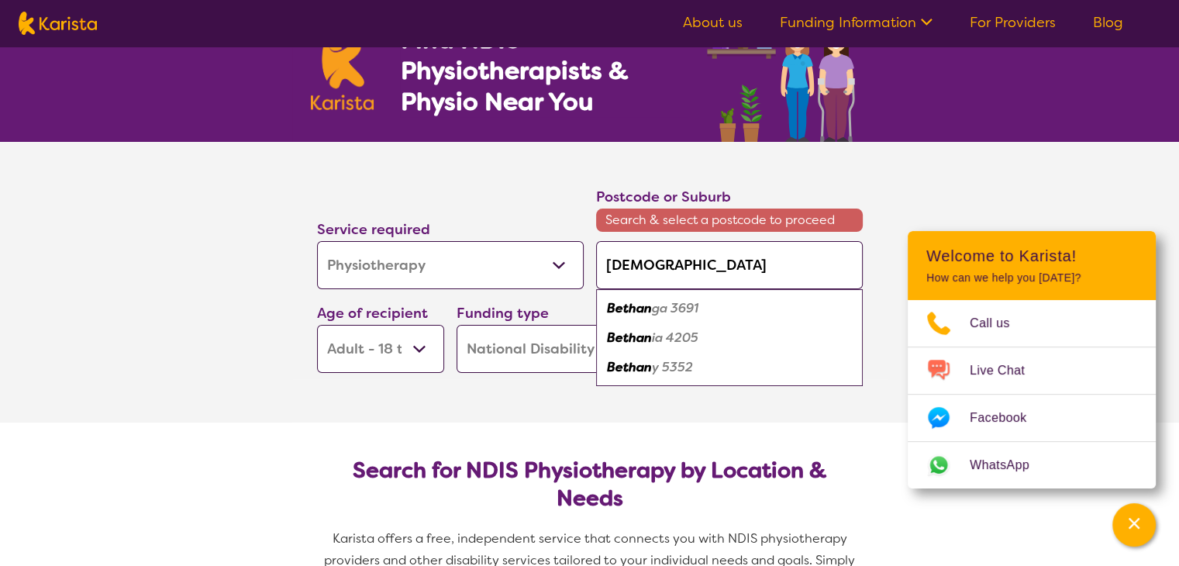
type input "Bethania"
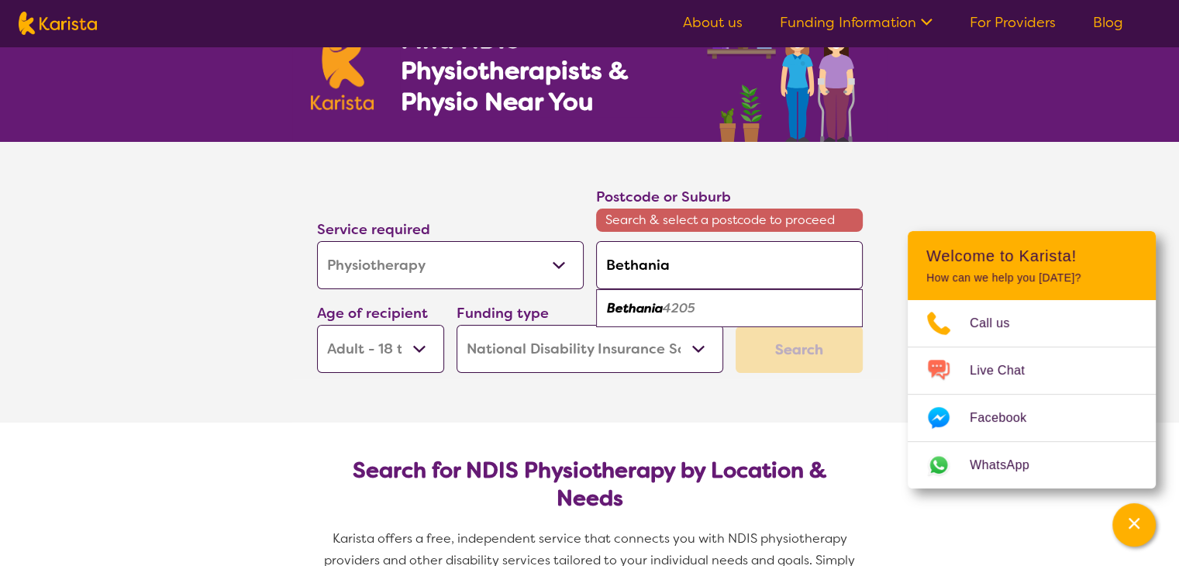
click at [650, 309] on em "Bethania" at bounding box center [635, 308] width 56 height 16
type input "4205"
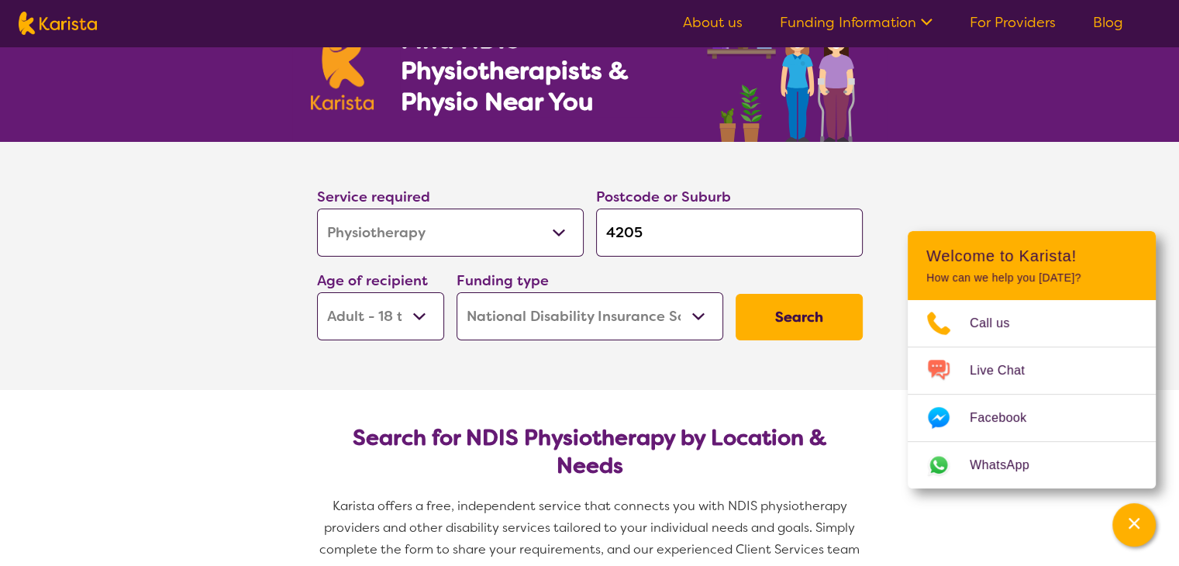
click at [807, 308] on button "Search" at bounding box center [799, 317] width 127 height 47
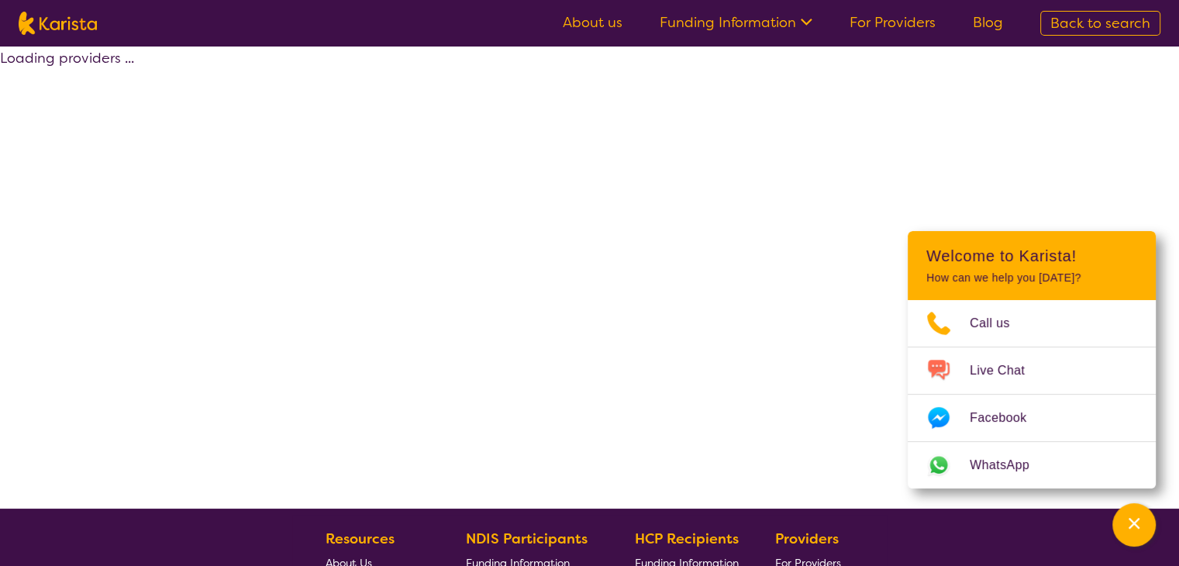
select select "by_score"
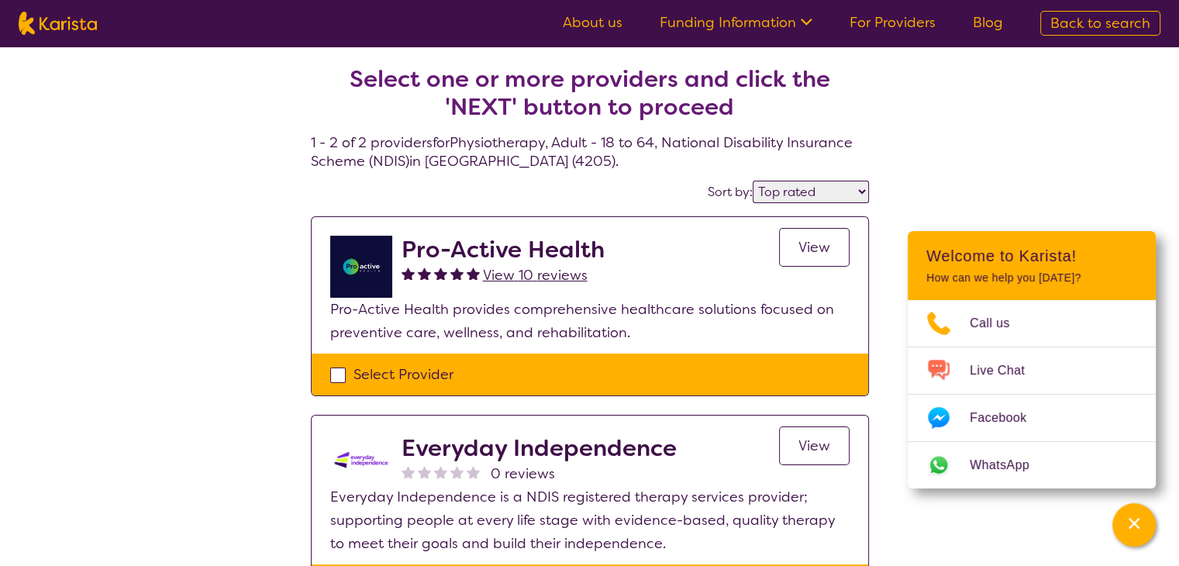
click at [816, 449] on span "View" at bounding box center [815, 445] width 32 height 19
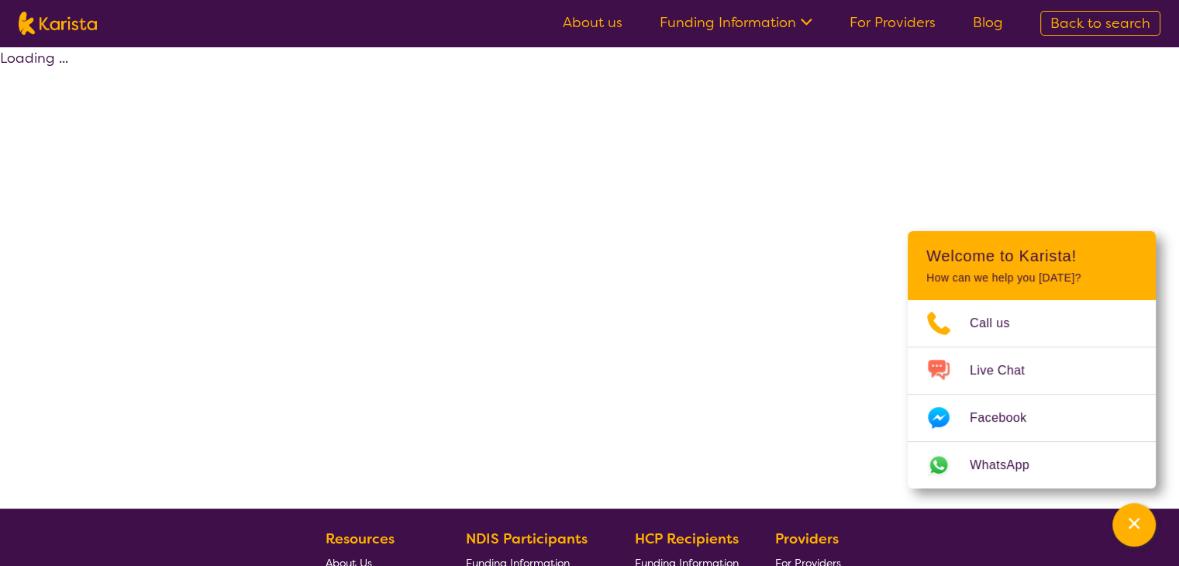
click at [816, 449] on div "Loading ..." at bounding box center [589, 278] width 1179 height 462
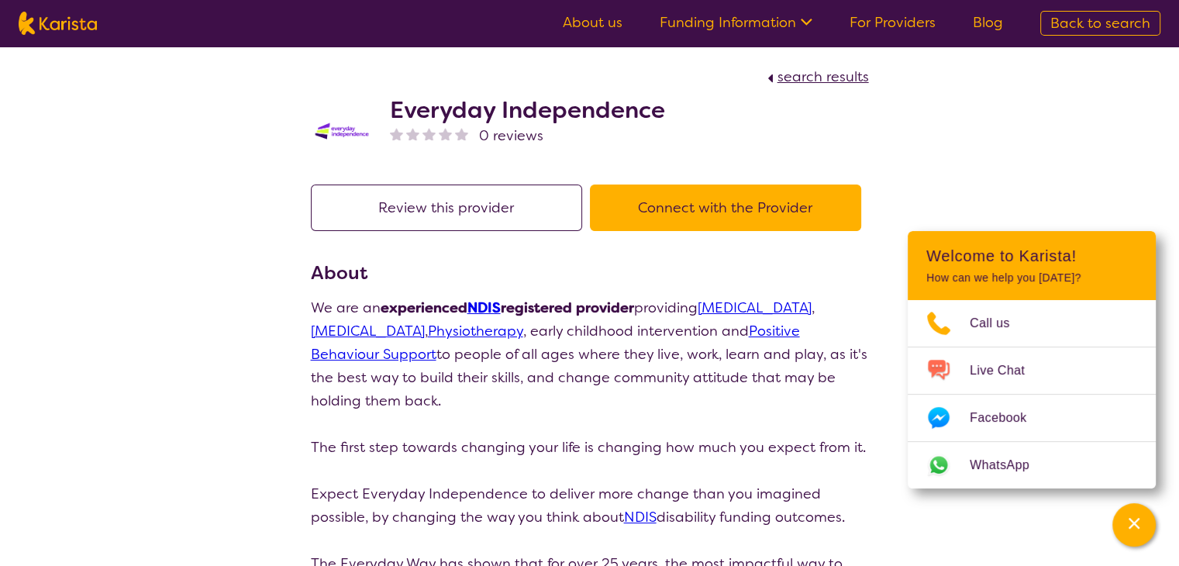
click at [809, 19] on icon at bounding box center [804, 20] width 16 height 16
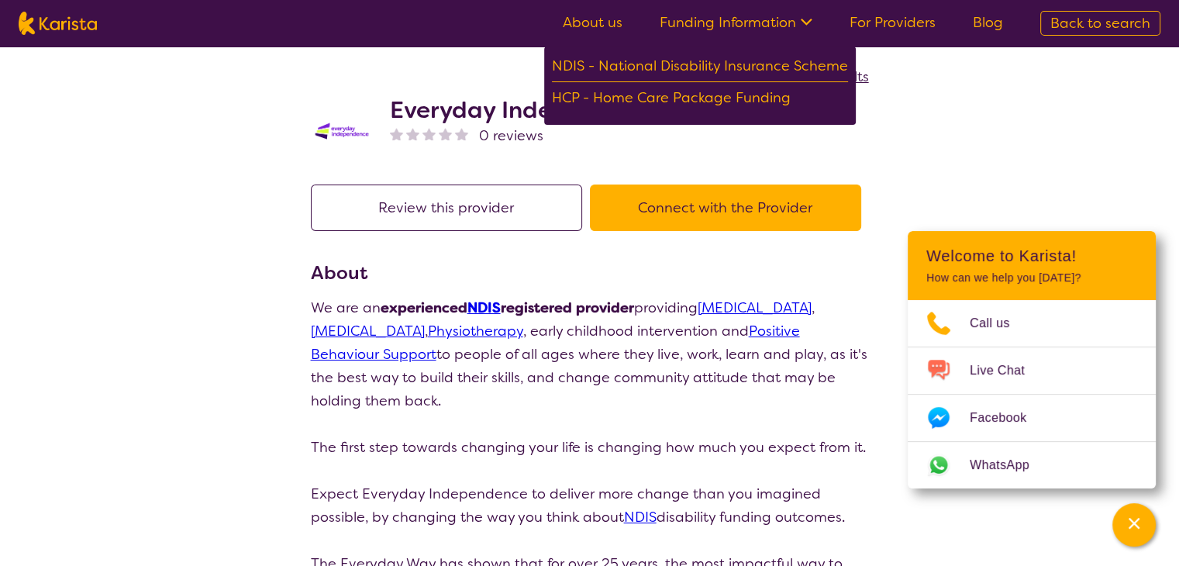
click at [871, 19] on link "For Providers" at bounding box center [893, 22] width 86 height 19
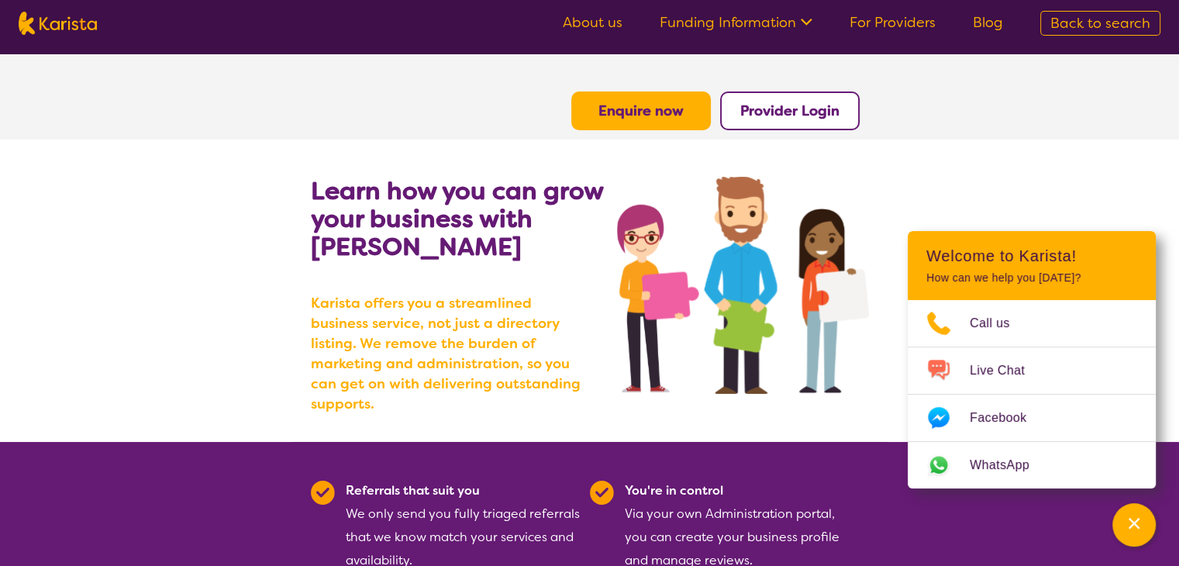
click at [1116, 17] on span "Back to search" at bounding box center [1100, 23] width 100 height 19
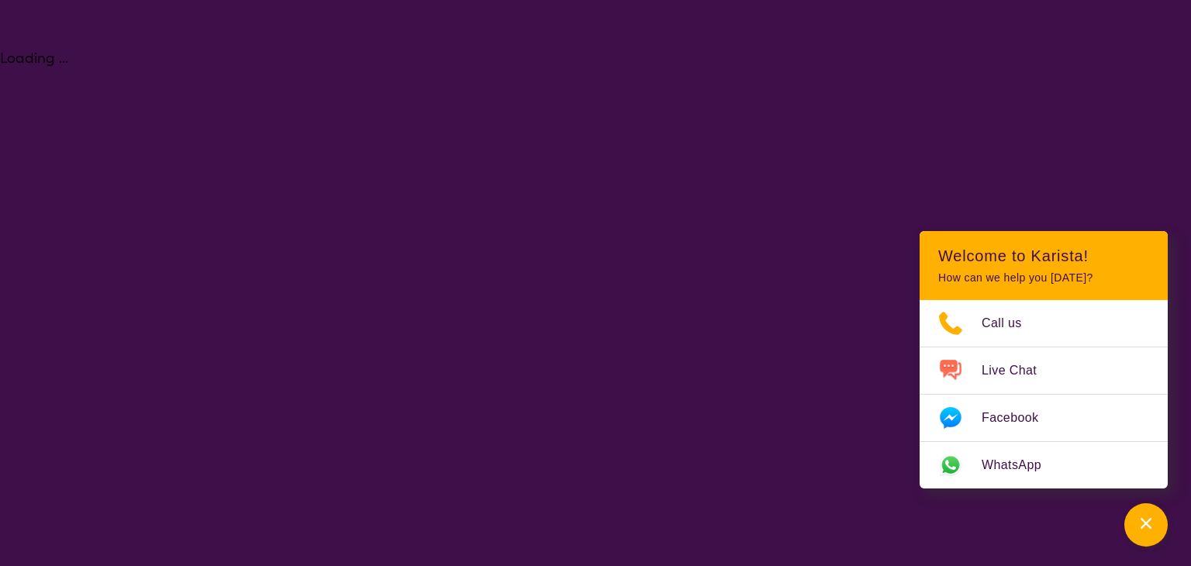
select select "Physiotherapy"
select select "AD"
select select "NDIS"
select select "Physiotherapy"
select select "AD"
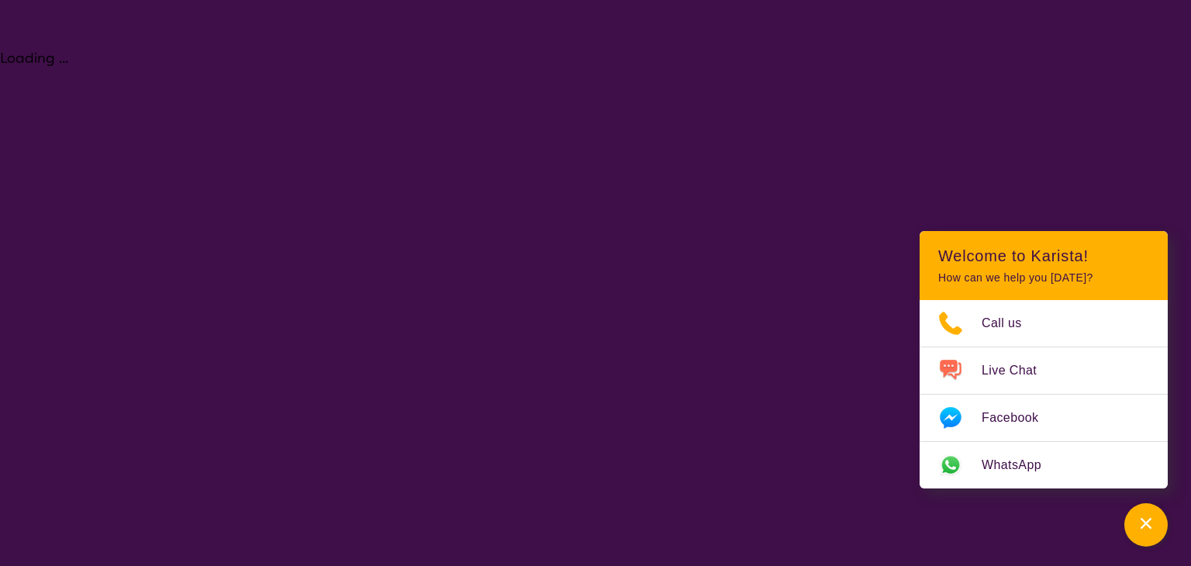
select select "NDIS"
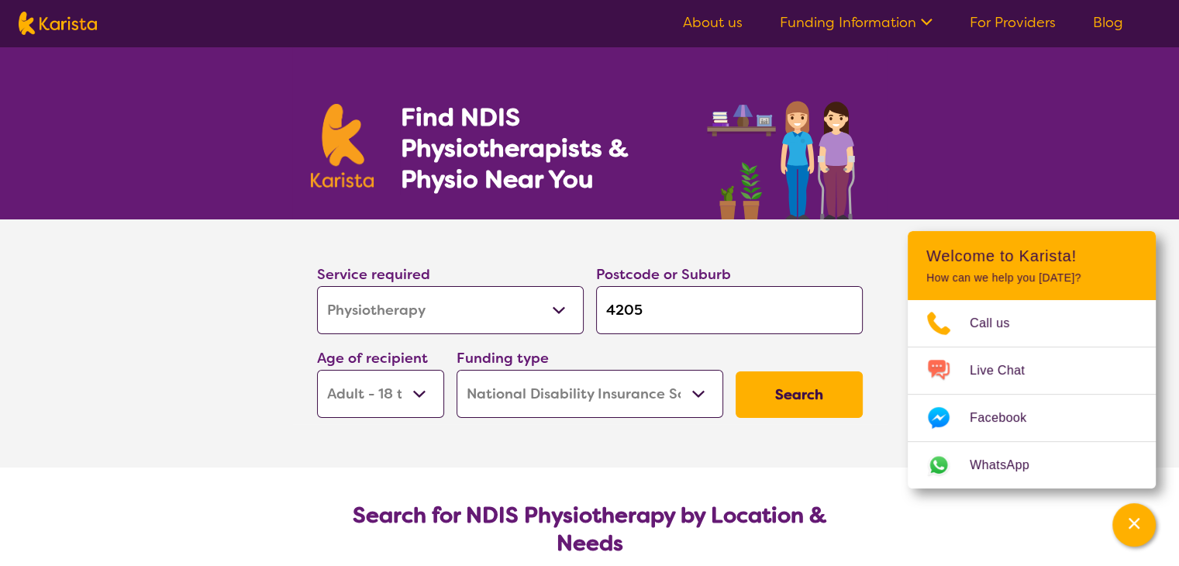
click at [782, 398] on button "Search" at bounding box center [799, 394] width 127 height 47
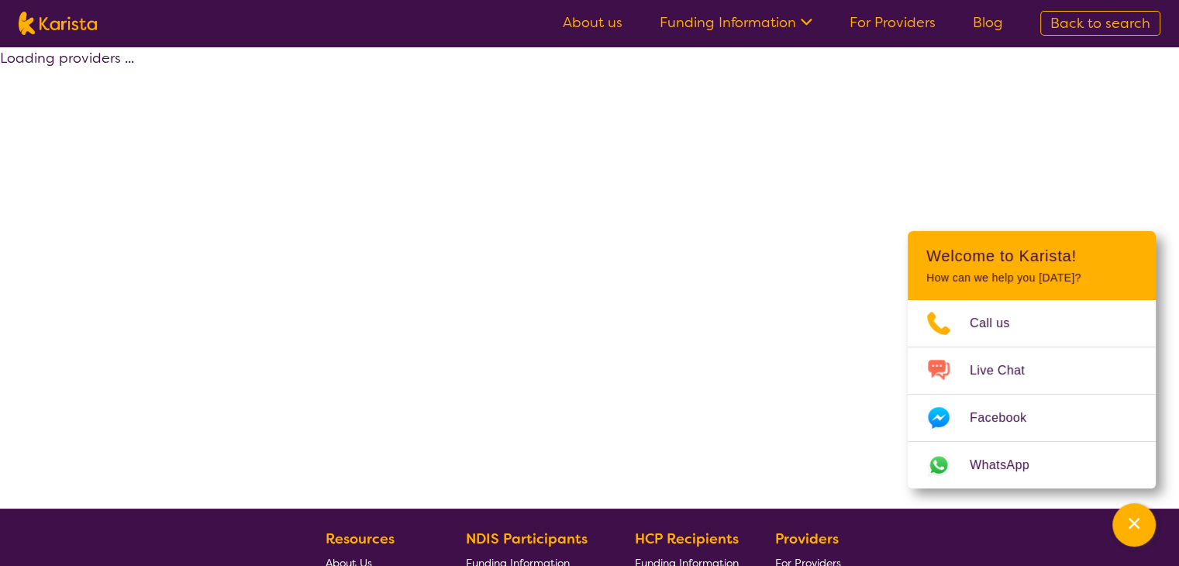
select select "by_score"
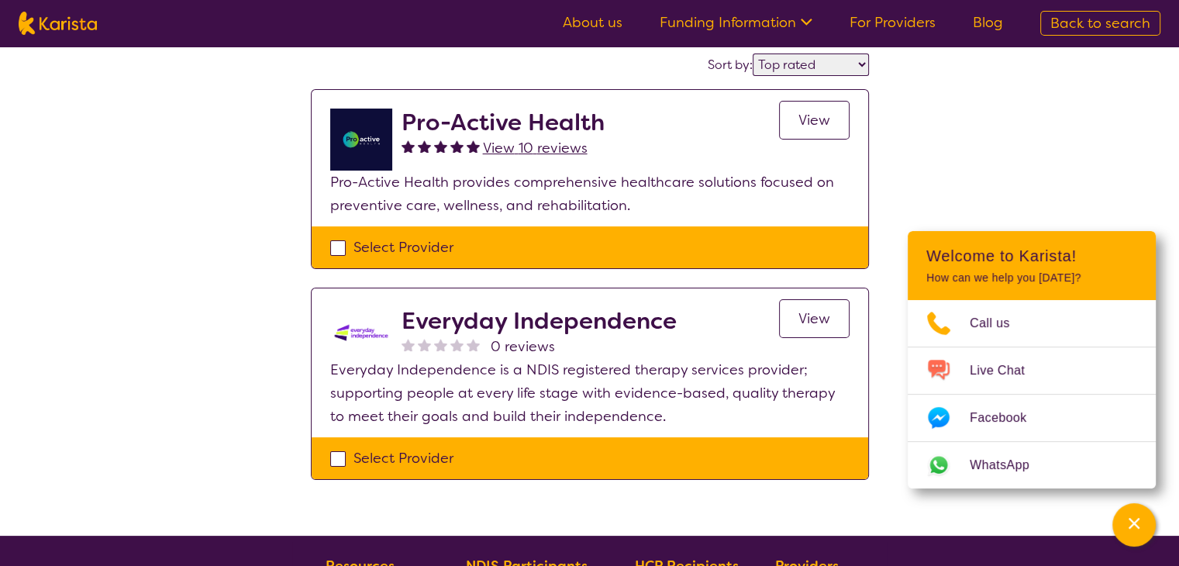
scroll to position [155, 0]
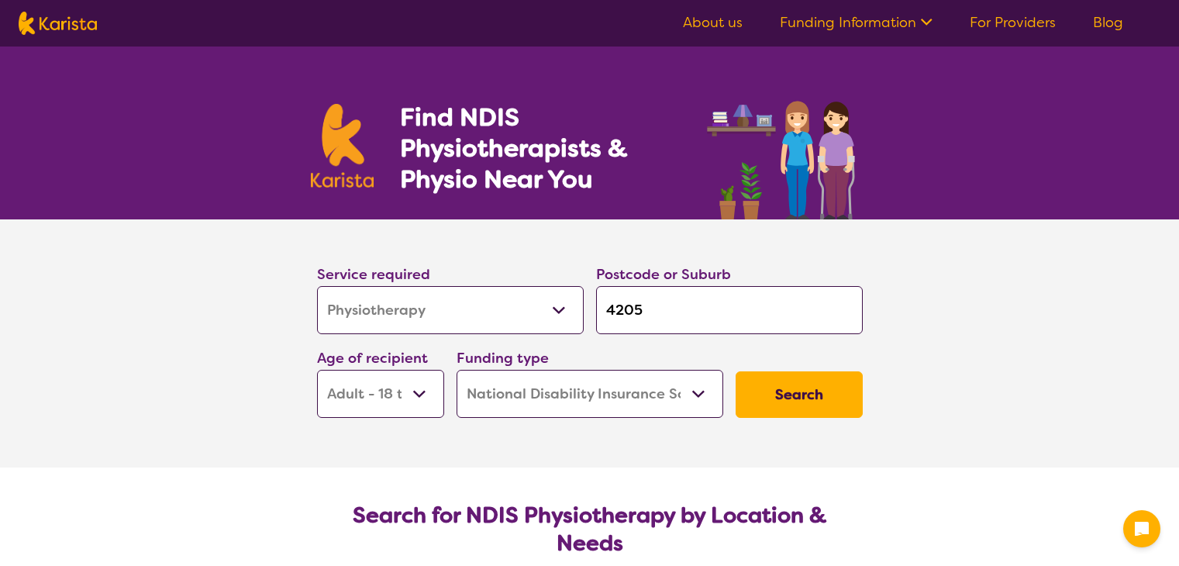
select select "Physiotherapy"
select select "AD"
select select "NDIS"
select select "Physiotherapy"
select select "AD"
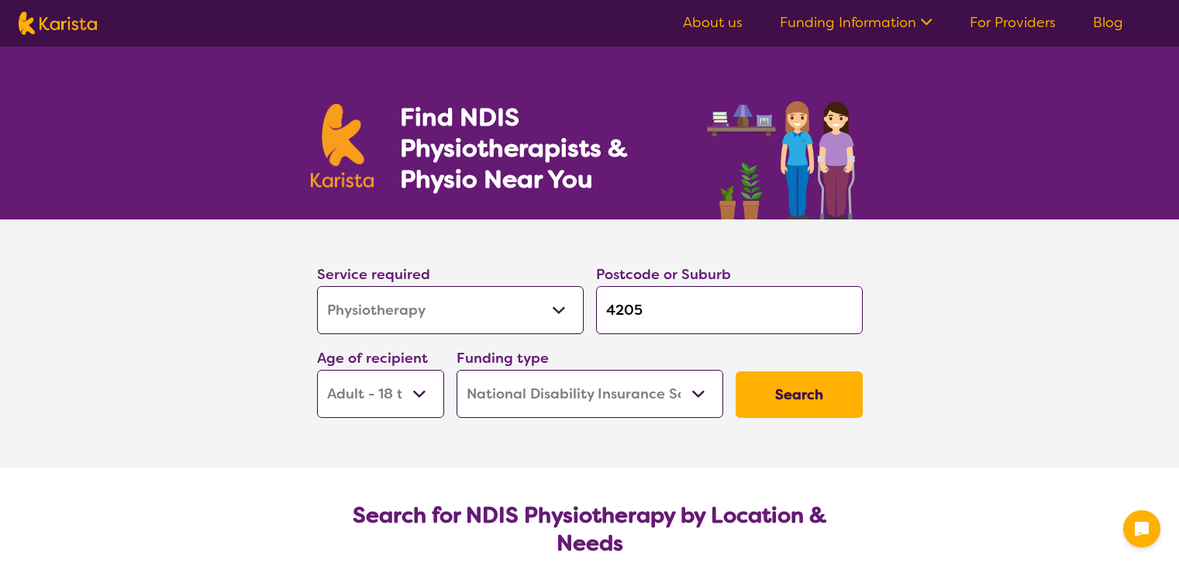
select select "NDIS"
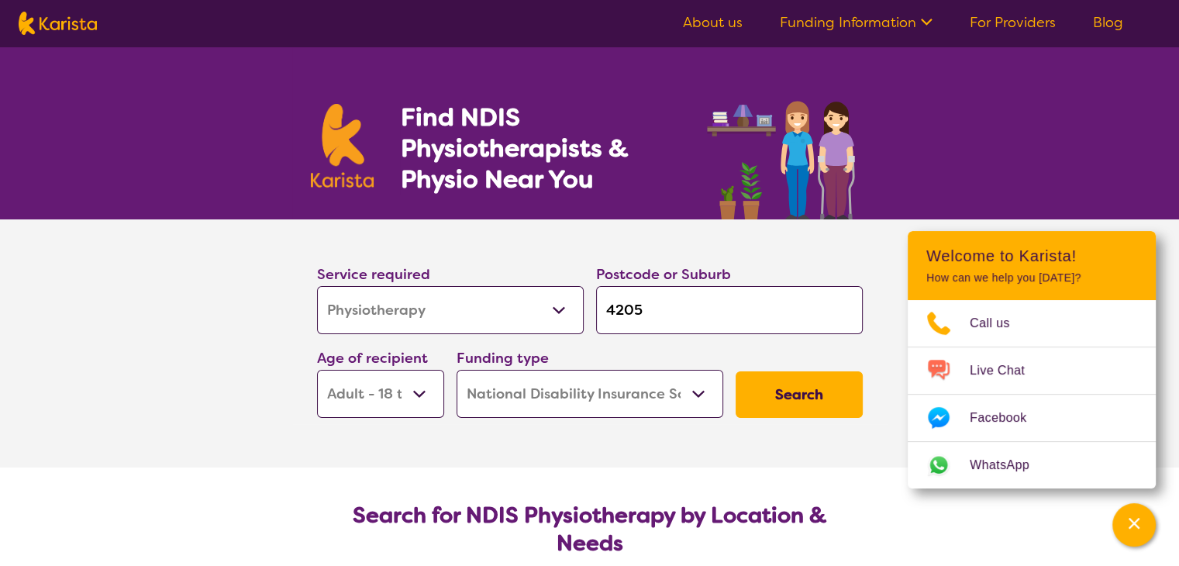
click at [785, 391] on button "Search" at bounding box center [799, 394] width 127 height 47
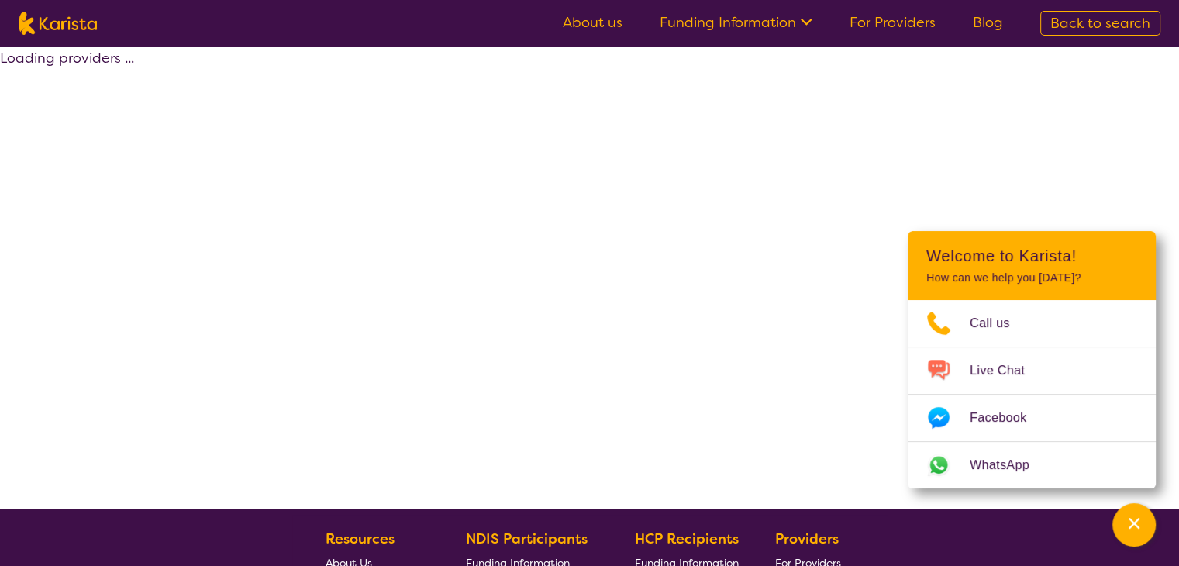
select select "by_score"
